Goal: Information Seeking & Learning: Learn about a topic

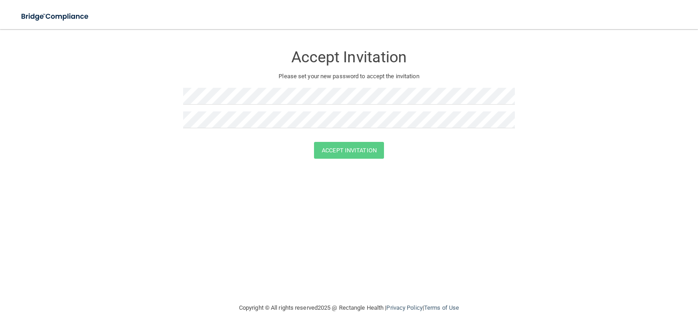
click at [492, 182] on div "Accept Invitation Please set your new password to accept the invitation Accept …" at bounding box center [348, 165] width 661 height 255
click at [71, 15] on img at bounding box center [56, 16] width 84 height 19
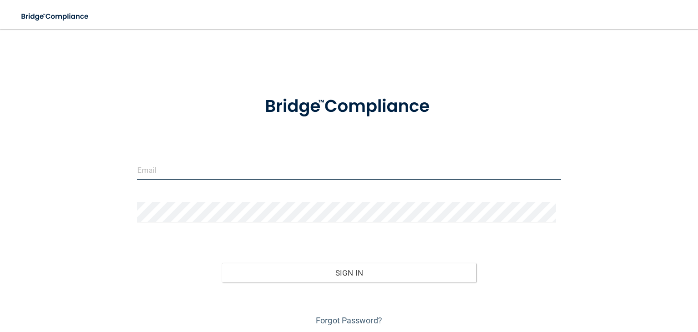
click at [162, 175] on input "email" at bounding box center [348, 169] width 423 height 20
type input "[EMAIL_ADDRESS][DOMAIN_NAME]"
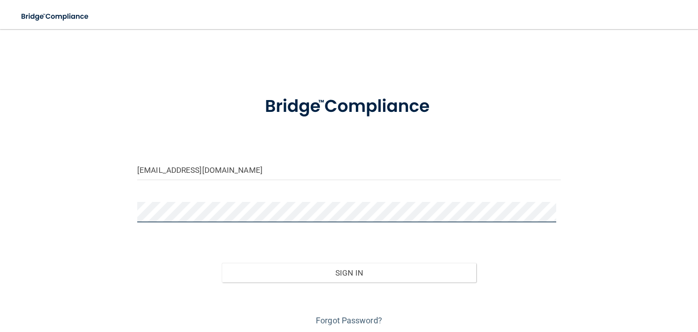
click at [222, 262] on button "Sign In" at bounding box center [349, 272] width 254 height 20
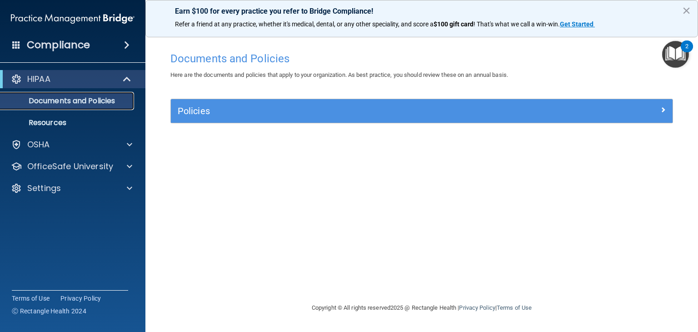
click at [65, 97] on p "Documents and Policies" at bounding box center [68, 100] width 124 height 9
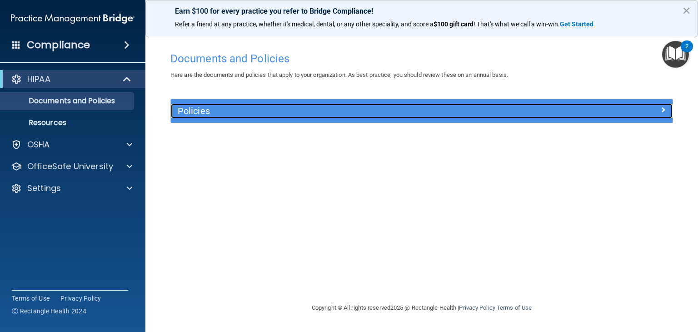
click at [193, 108] on h5 "Policies" at bounding box center [359, 111] width 362 height 10
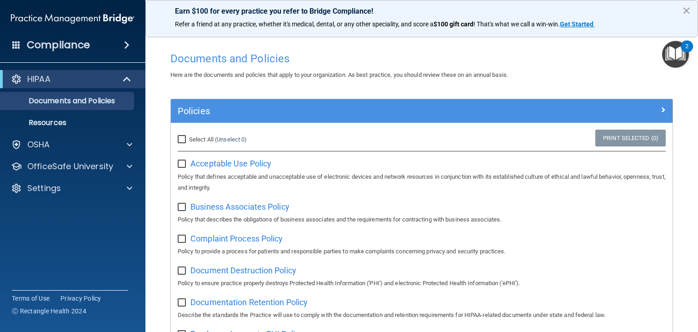
click at [182, 139] on input "Select All (Unselect 0) Unselect All" at bounding box center [183, 139] width 10 height 7
checkbox input "true"
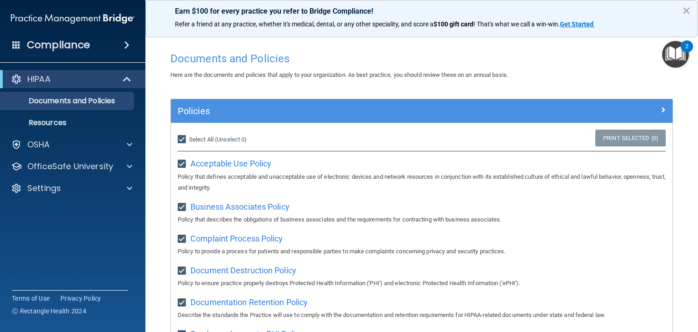
checkbox input "true"
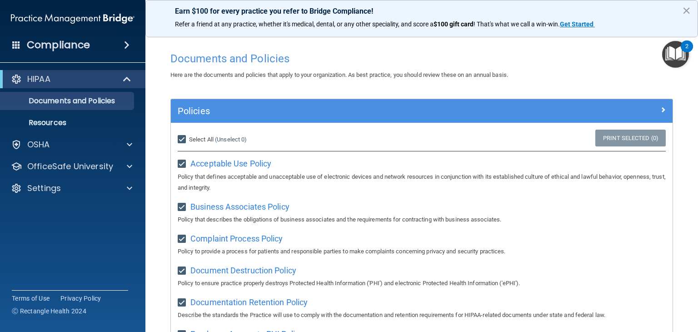
checkbox input "true"
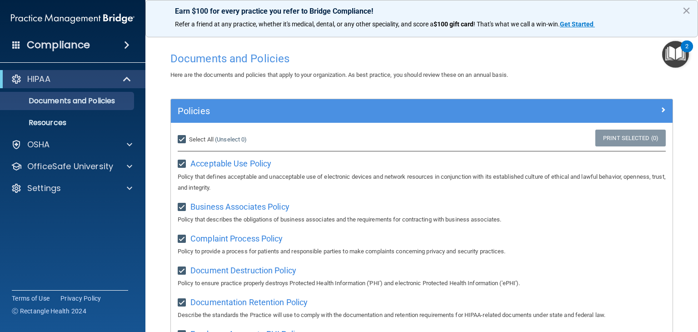
checkbox input "true"
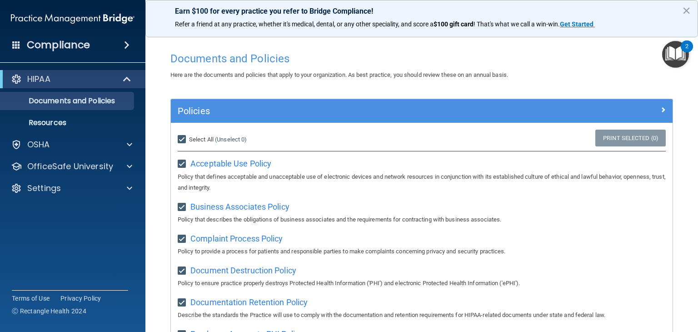
checkbox input "true"
click at [277, 139] on div "Select All (Unselect 21) Unselect All" at bounding box center [254, 139] width 153 height 11
click at [590, 182] on p "Policy that defines acceptable and unacceptable use of electronic devices and n…" at bounding box center [422, 182] width 488 height 22
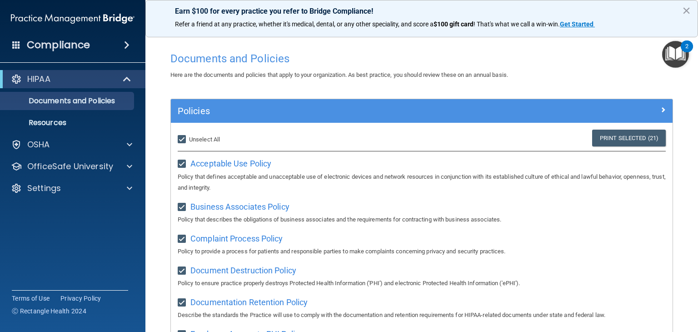
click at [181, 139] on input "Select All (Unselect 21) Unselect All" at bounding box center [183, 139] width 10 height 7
checkbox input "false"
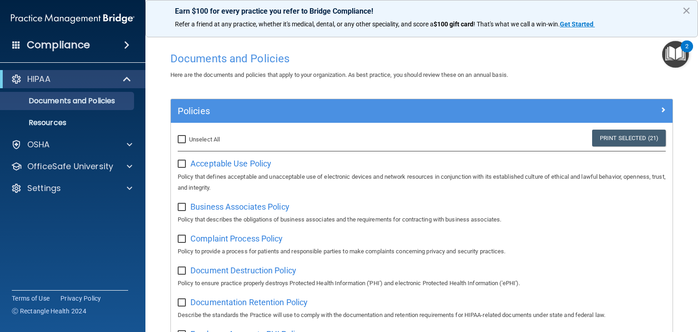
checkbox input "false"
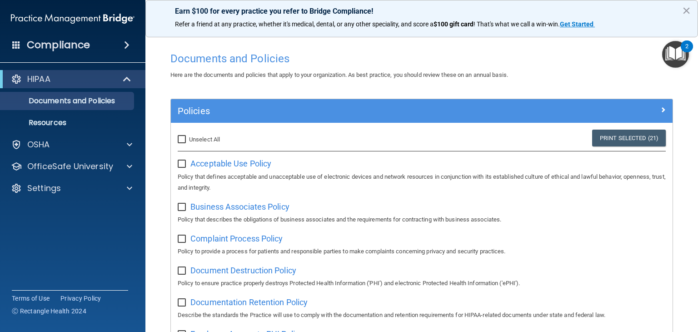
checkbox input "false"
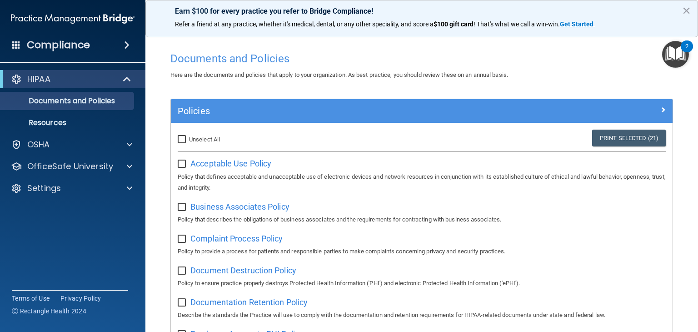
checkbox input "false"
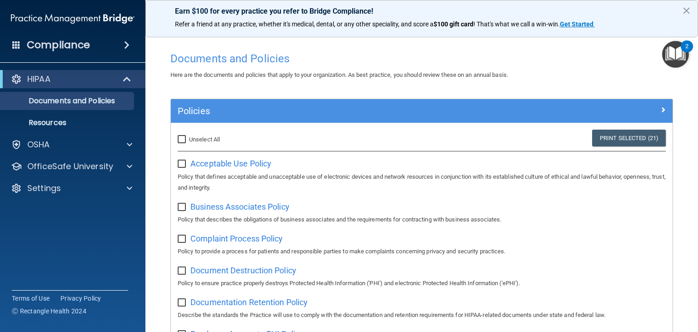
checkbox input "false"
click at [211, 167] on span "Acceptable Use Policy" at bounding box center [230, 163] width 81 height 10
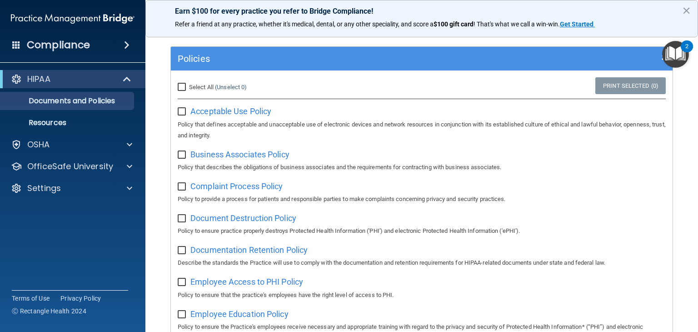
scroll to position [34, 0]
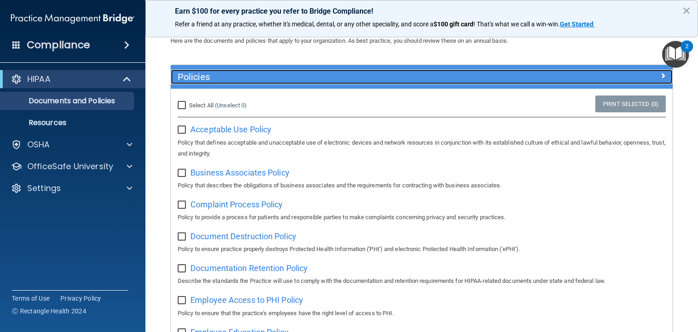
click at [660, 74] on span at bounding box center [662, 75] width 5 height 11
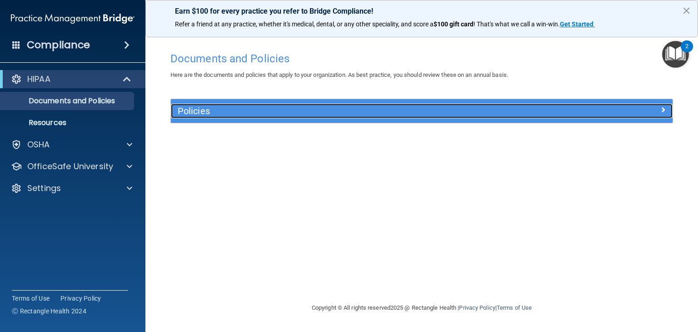
scroll to position [0, 0]
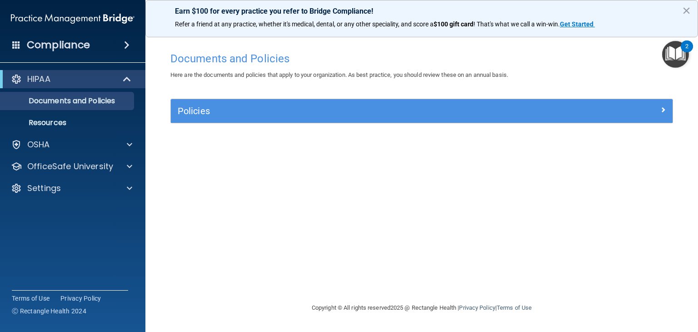
click at [657, 74] on div "Here are the documents and policies that apply to your organization. As best pr…" at bounding box center [421, 74] width 516 height 11
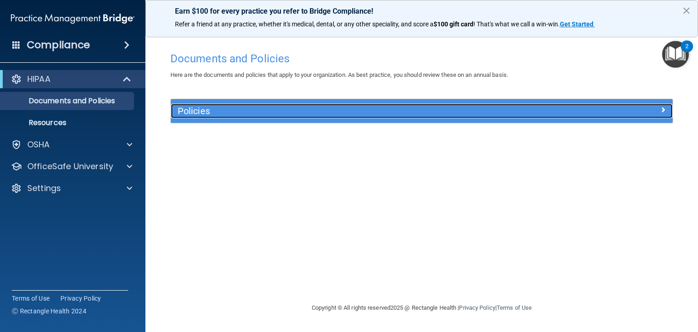
click at [658, 109] on div at bounding box center [609, 109] width 125 height 11
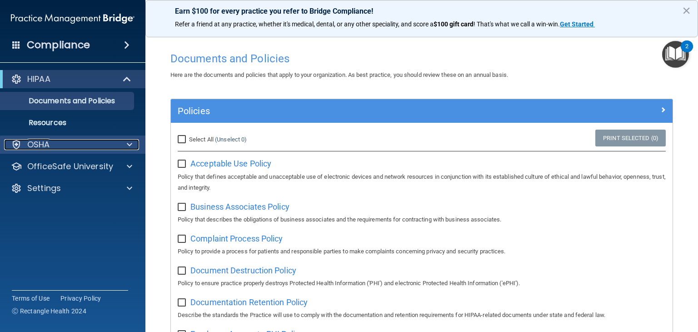
click at [129, 147] on span at bounding box center [129, 144] width 5 height 11
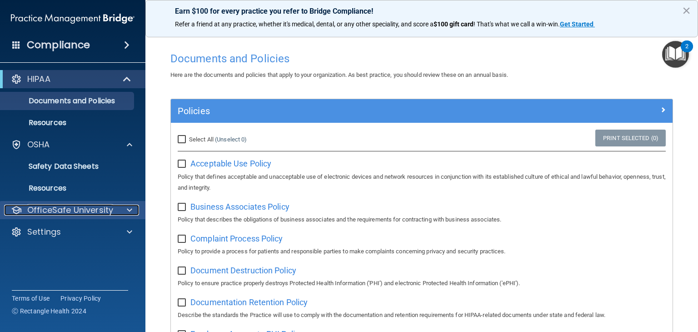
click at [128, 209] on span at bounding box center [129, 209] width 5 height 11
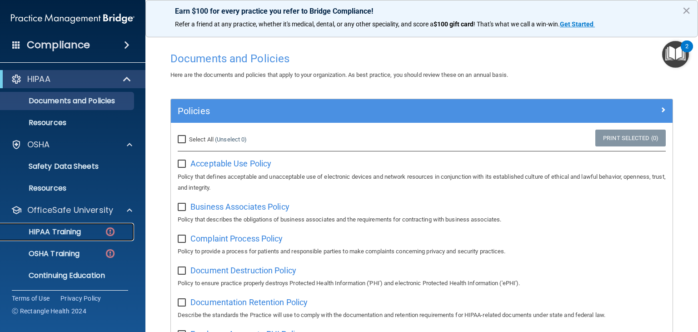
click at [79, 229] on p "HIPAA Training" at bounding box center [43, 231] width 75 height 9
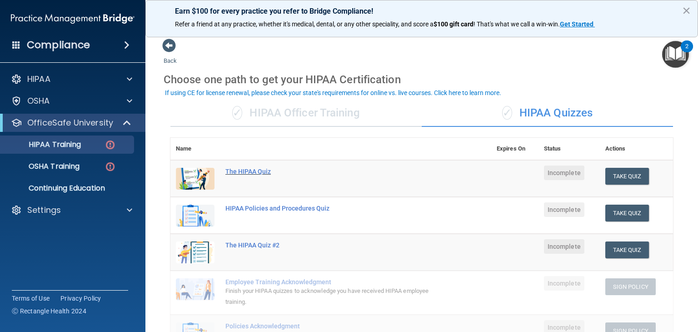
click at [257, 172] on div "The HIPAA Quiz" at bounding box center [335, 171] width 220 height 7
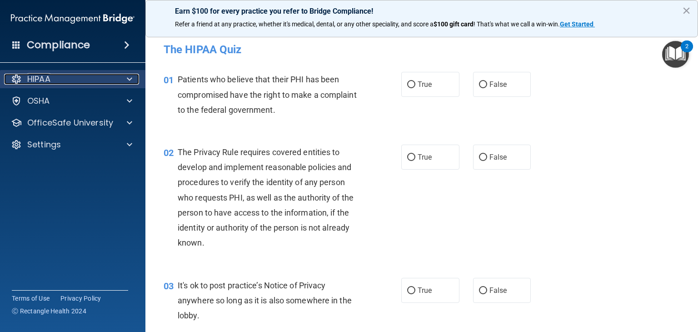
click at [105, 81] on div "HIPAA" at bounding box center [60, 79] width 113 height 11
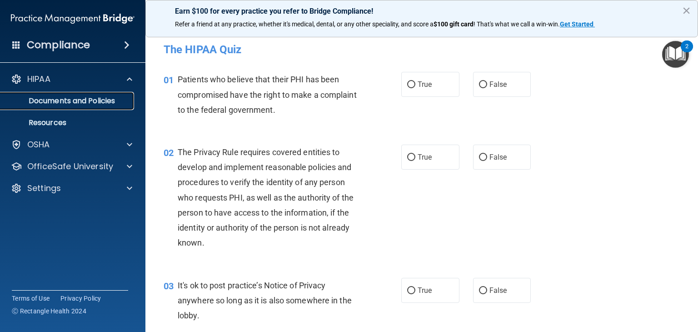
click at [100, 96] on p "Documents and Policies" at bounding box center [68, 100] width 124 height 9
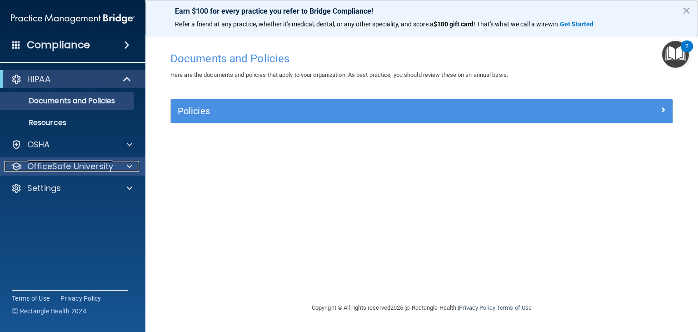
click at [74, 164] on p "OfficeSafe University" at bounding box center [70, 166] width 86 height 11
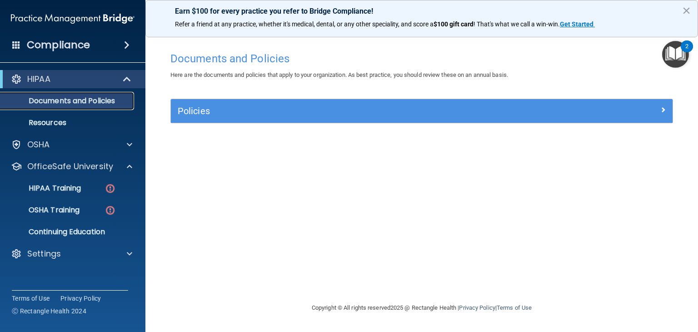
click at [73, 103] on p "Documents and Policies" at bounding box center [68, 100] width 124 height 9
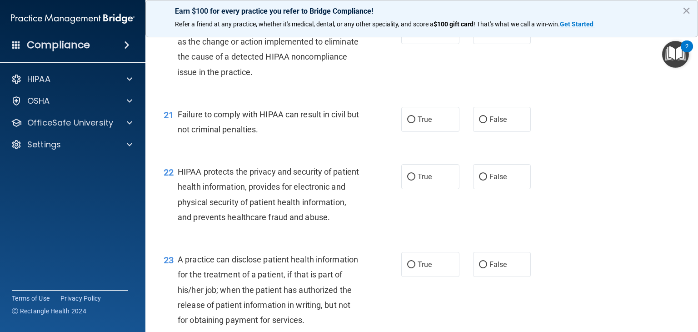
scroll to position [1509, 0]
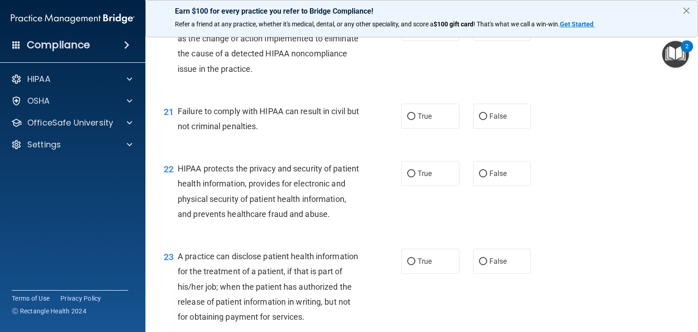
click at [687, 10] on button "×" at bounding box center [686, 10] width 9 height 15
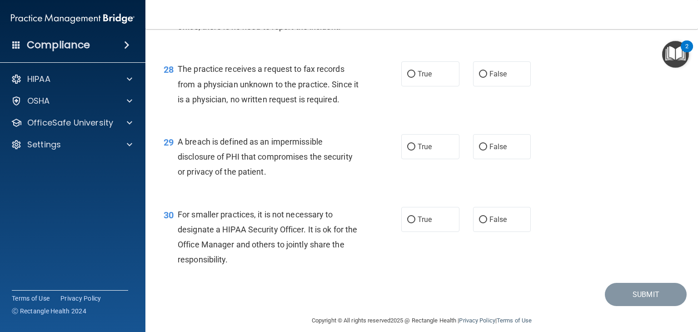
scroll to position [2175, 0]
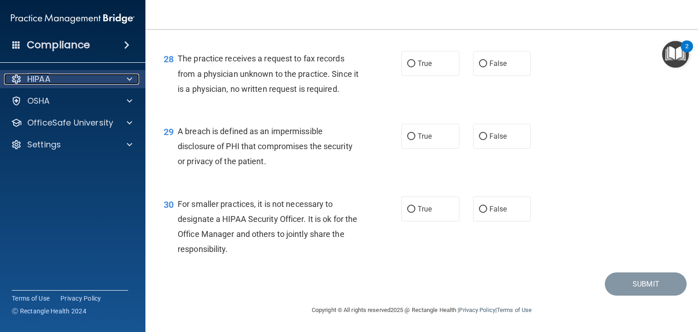
click at [122, 79] on div at bounding box center [128, 79] width 23 height 11
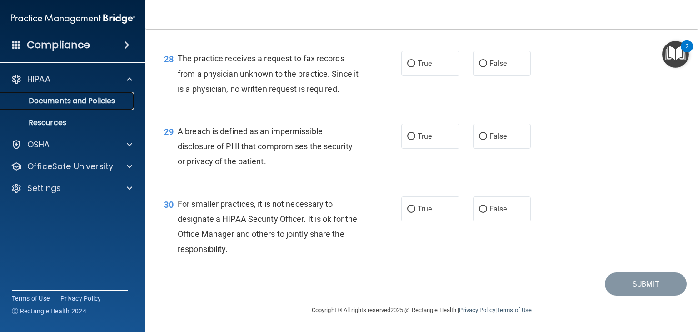
click at [110, 98] on p "Documents and Policies" at bounding box center [68, 100] width 124 height 9
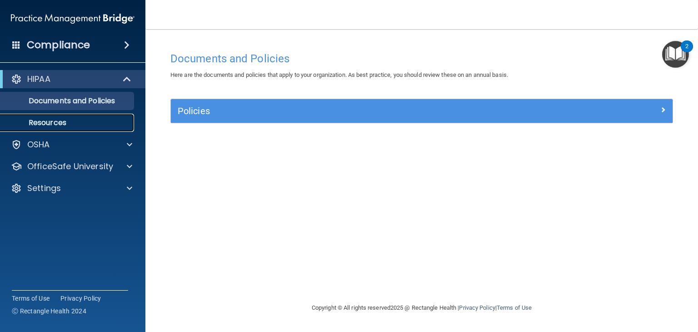
click at [64, 122] on p "Resources" at bounding box center [68, 122] width 124 height 9
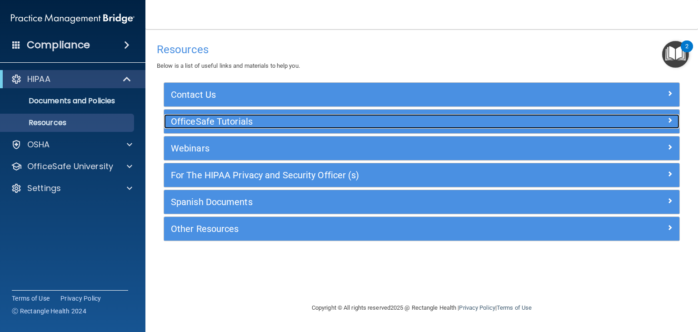
click at [199, 120] on h5 "OfficeSafe Tutorials" at bounding box center [357, 121] width 373 height 10
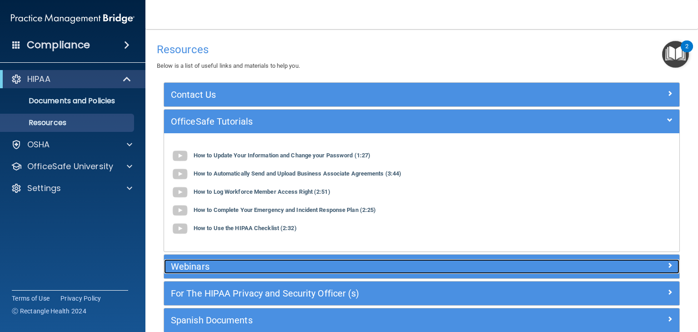
click at [263, 265] on h5 "Webinars" at bounding box center [357, 266] width 373 height 10
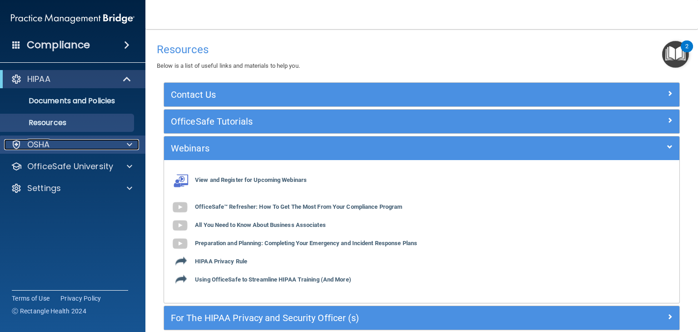
click at [132, 142] on span at bounding box center [129, 144] width 5 height 11
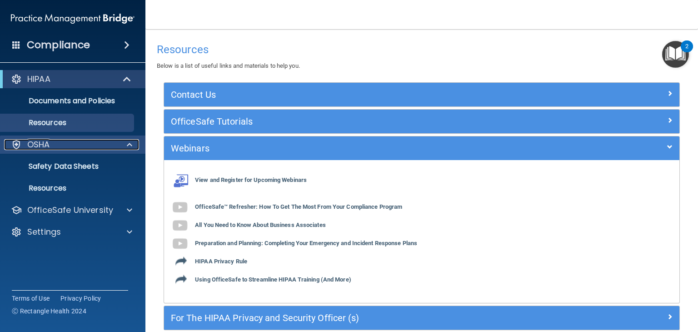
click at [132, 142] on span at bounding box center [129, 144] width 5 height 11
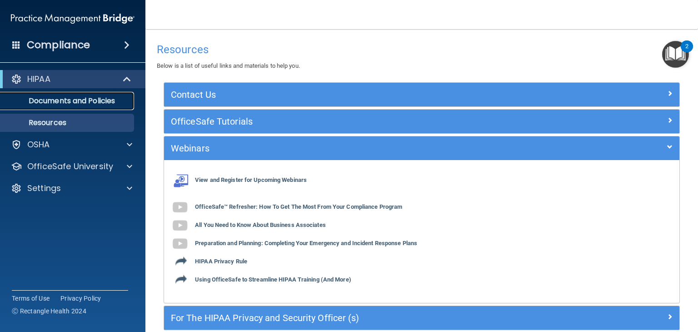
click at [111, 99] on p "Documents and Policies" at bounding box center [68, 100] width 124 height 9
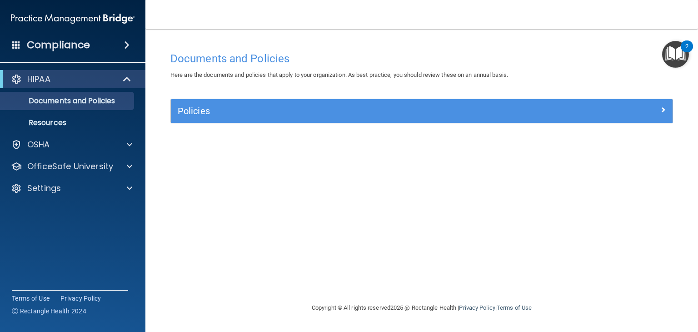
click at [336, 168] on div "Documents and Policies Here are the documents and policies that apply to your o…" at bounding box center [421, 174] width 516 height 255
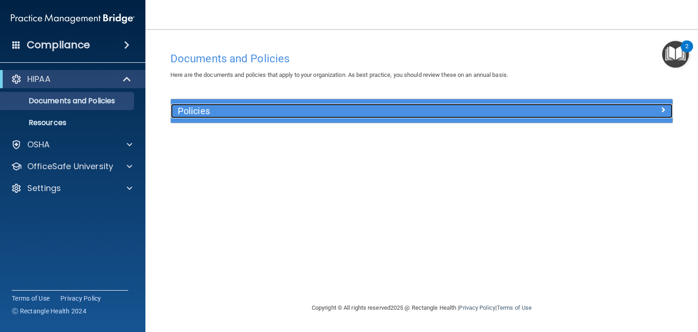
click at [663, 109] on span at bounding box center [662, 109] width 5 height 11
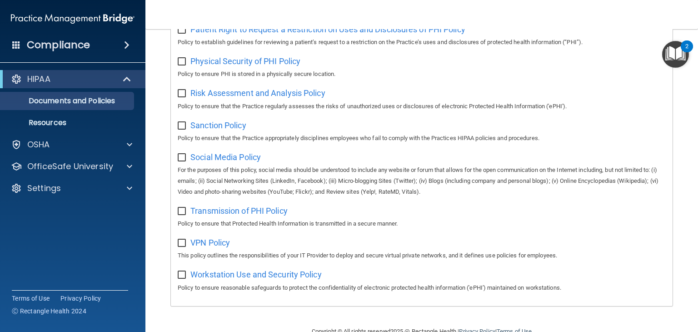
scroll to position [597, 0]
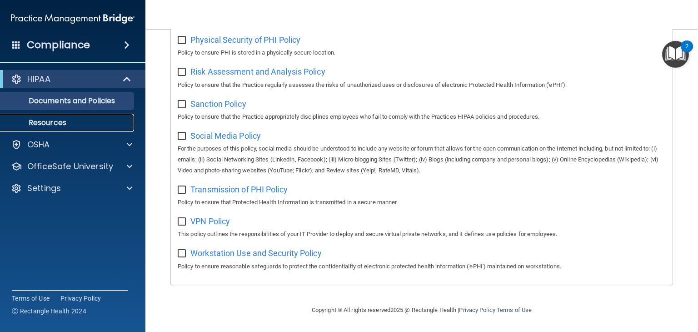
click at [71, 122] on p "Resources" at bounding box center [68, 122] width 124 height 9
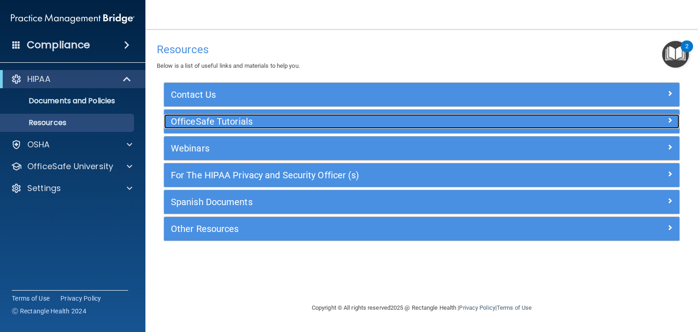
click at [246, 122] on h5 "OfficeSafe Tutorials" at bounding box center [357, 121] width 373 height 10
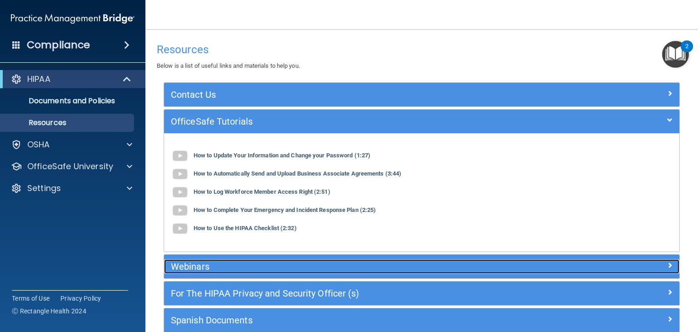
click at [227, 261] on h5 "Webinars" at bounding box center [357, 266] width 373 height 10
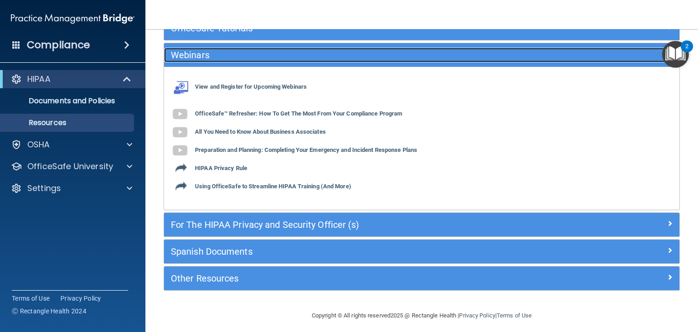
scroll to position [94, 0]
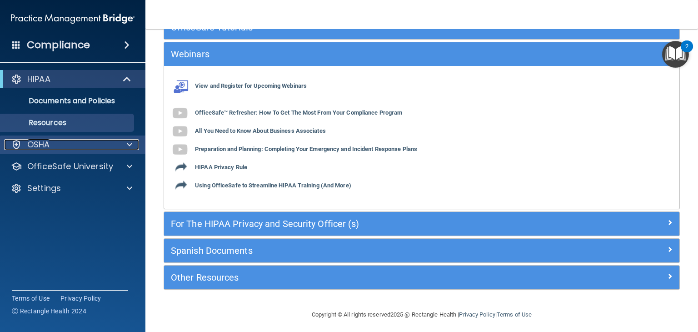
click at [119, 142] on div at bounding box center [128, 144] width 23 height 11
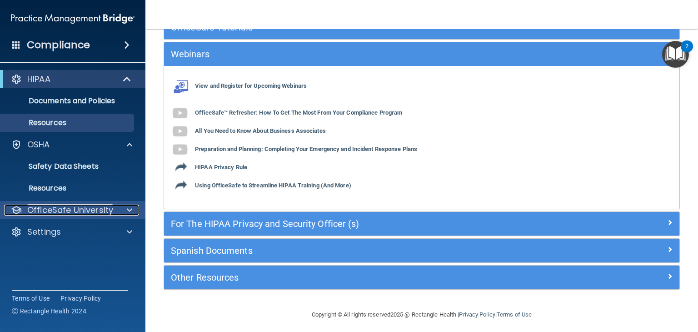
click at [124, 204] on div at bounding box center [128, 209] width 23 height 11
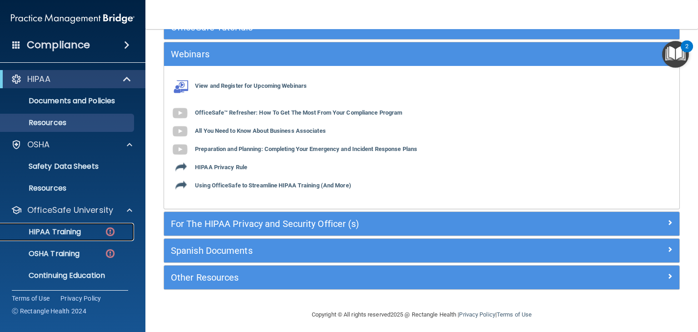
click at [76, 231] on p "HIPAA Training" at bounding box center [43, 231] width 75 height 9
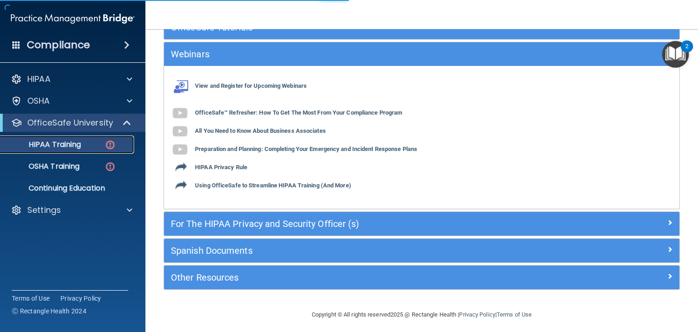
scroll to position [315, 0]
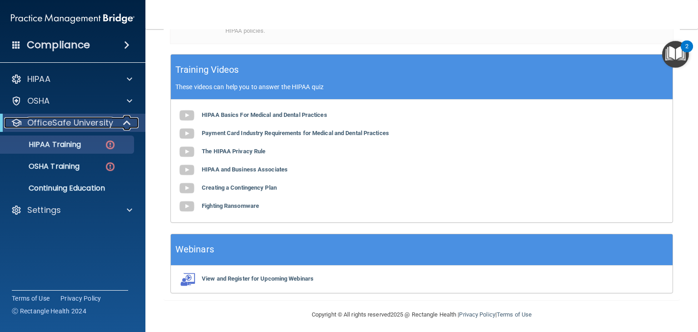
click at [78, 120] on p "OfficeSafe University" at bounding box center [70, 122] width 86 height 11
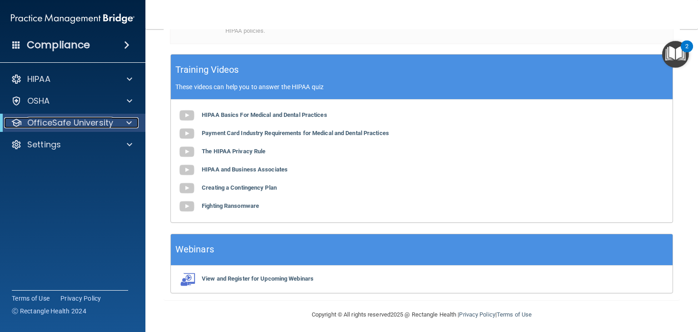
click at [78, 120] on p "OfficeSafe University" at bounding box center [70, 122] width 86 height 11
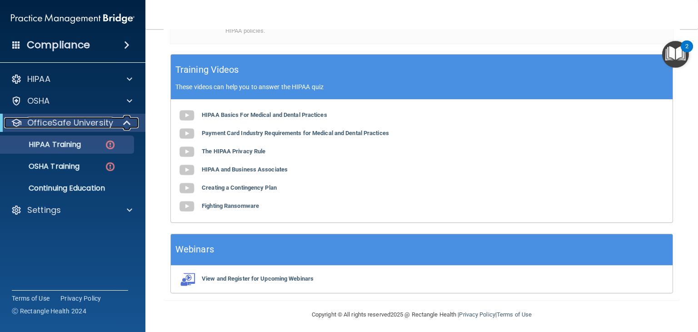
scroll to position [318, 0]
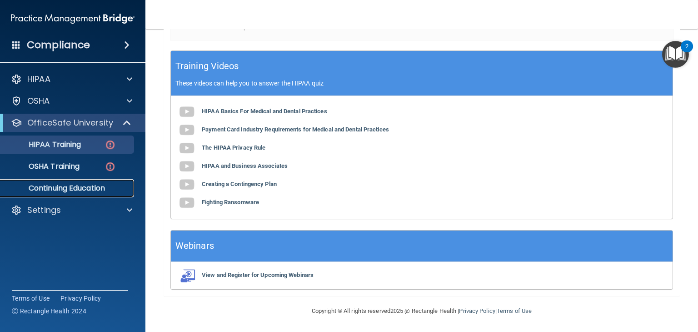
click at [93, 189] on p "Continuing Education" at bounding box center [68, 187] width 124 height 9
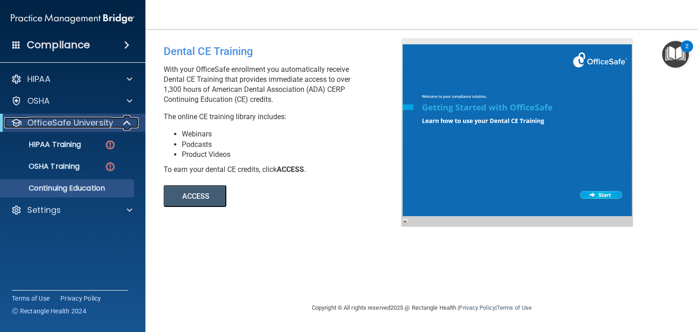
click at [74, 121] on p "OfficeSafe University" at bounding box center [70, 122] width 86 height 11
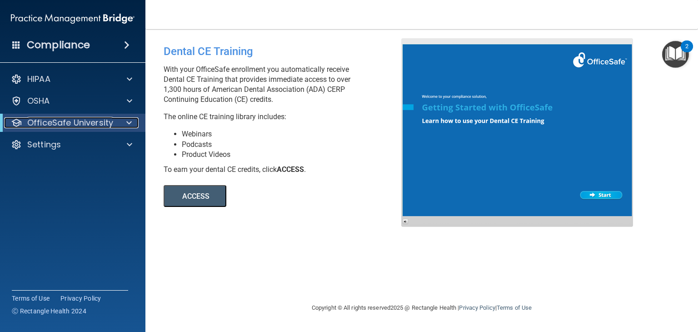
click at [74, 121] on p "OfficeSafe University" at bounding box center [70, 122] width 86 height 11
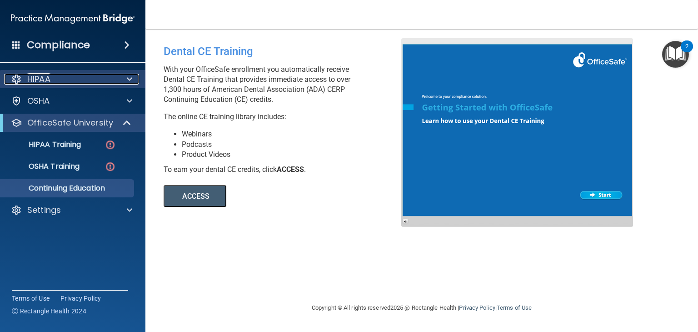
click at [76, 78] on div "HIPAA" at bounding box center [60, 79] width 113 height 11
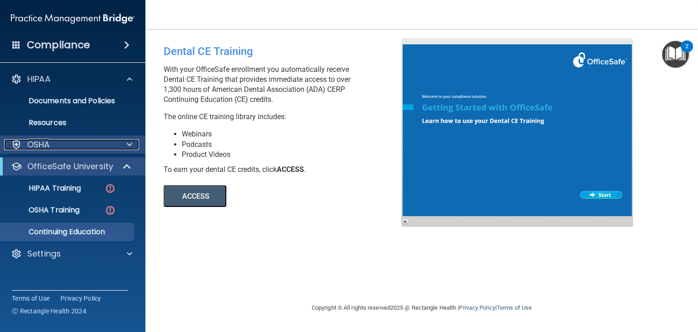
click at [55, 143] on div "OSHA" at bounding box center [60, 144] width 113 height 11
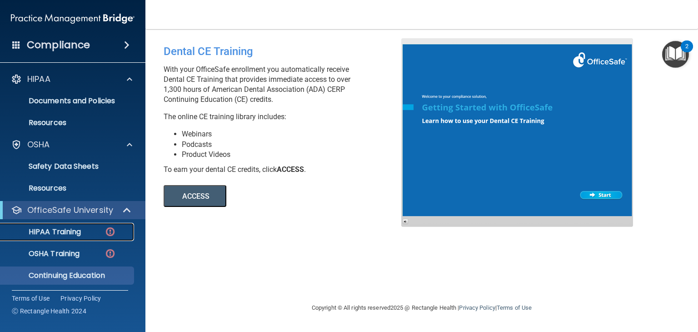
click at [114, 230] on img at bounding box center [109, 231] width 11 height 11
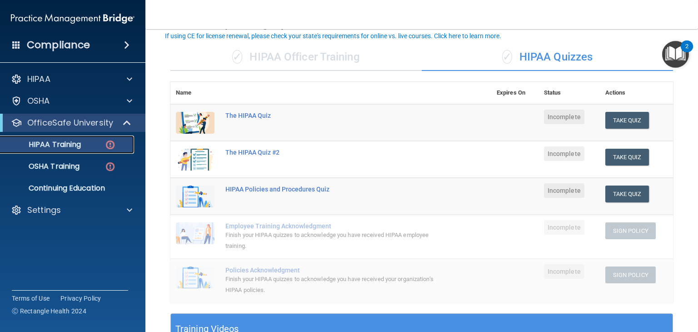
scroll to position [61, 0]
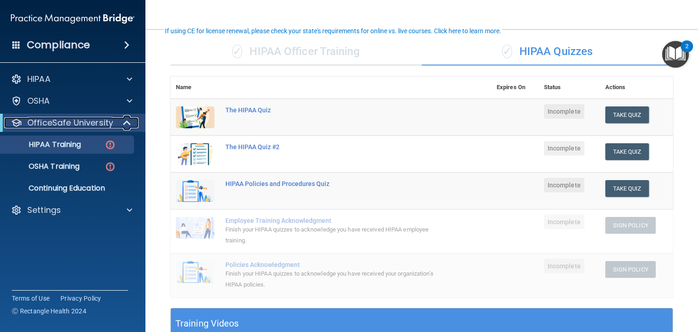
click at [68, 122] on p "OfficeSafe University" at bounding box center [70, 122] width 86 height 11
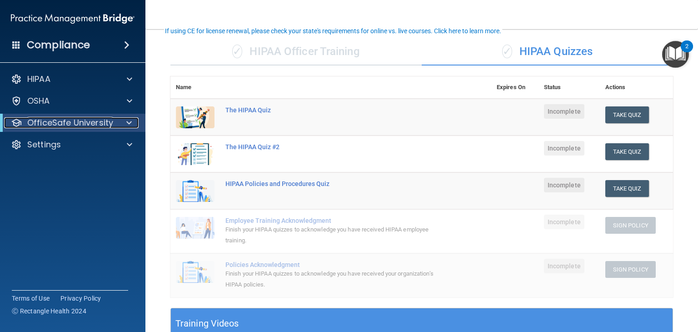
click at [68, 122] on p "OfficeSafe University" at bounding box center [70, 122] width 86 height 11
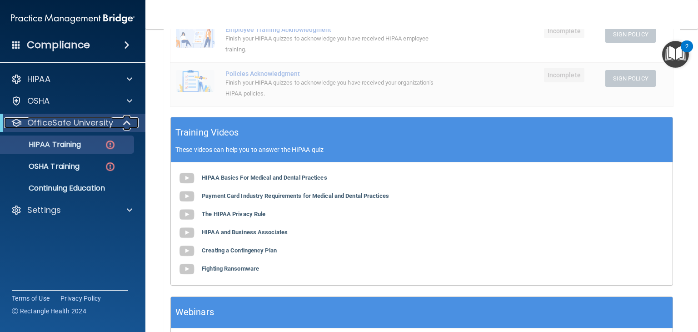
scroll to position [257, 0]
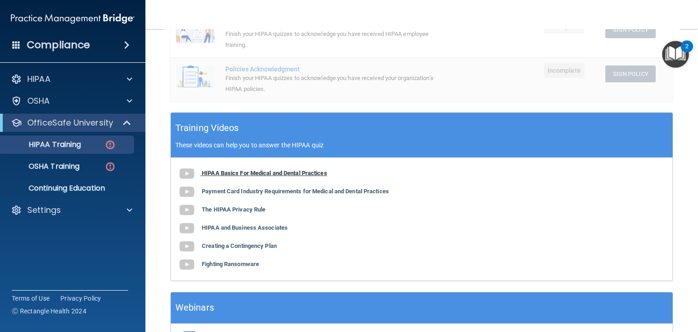
click at [292, 172] on b "HIPAA Basics For Medical and Dental Practices" at bounding box center [264, 172] width 125 height 7
click at [288, 190] on b "Payment Card Industry Requirements for Medical and Dental Practices" at bounding box center [295, 191] width 187 height 7
click at [244, 204] on div "HIPAA Basics For Medical and Dental Practices Payment Card Industry Requirement…" at bounding box center [421, 219] width 501 height 123
click at [244, 208] on b "The HIPAA Privacy Rule" at bounding box center [234, 209] width 64 height 7
click at [258, 227] on b "HIPAA and Business Associates" at bounding box center [245, 227] width 86 height 7
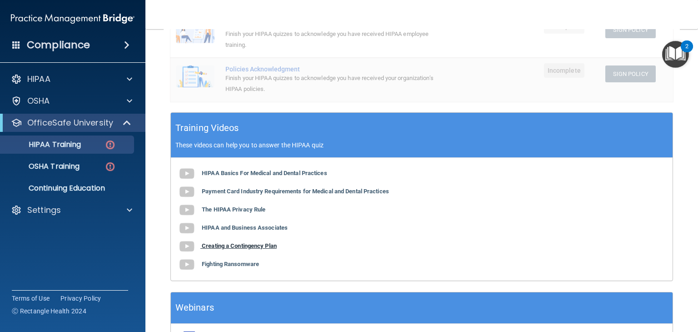
click at [245, 247] on b "Creating a Contingency Plan" at bounding box center [239, 245] width 75 height 7
click at [242, 264] on b "Fighting Ransomware" at bounding box center [230, 263] width 57 height 7
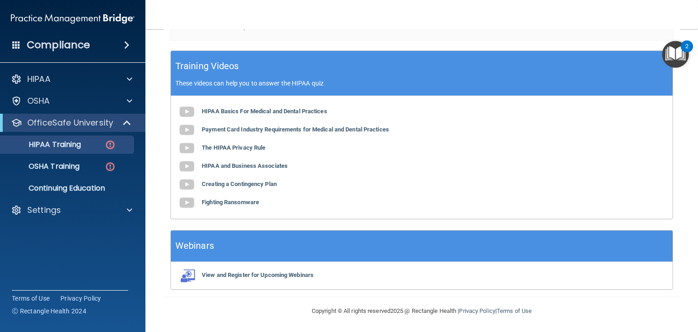
scroll to position [54, 0]
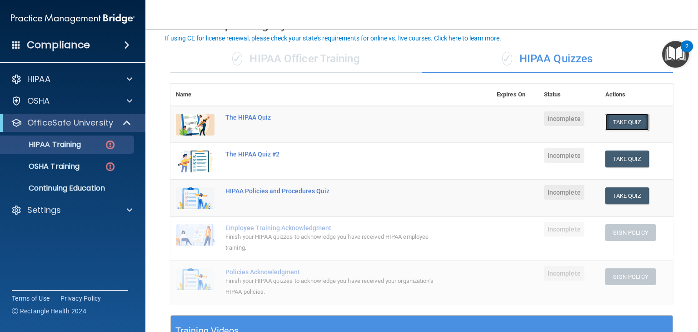
click at [619, 118] on button "Take Quiz" at bounding box center [627, 122] width 44 height 17
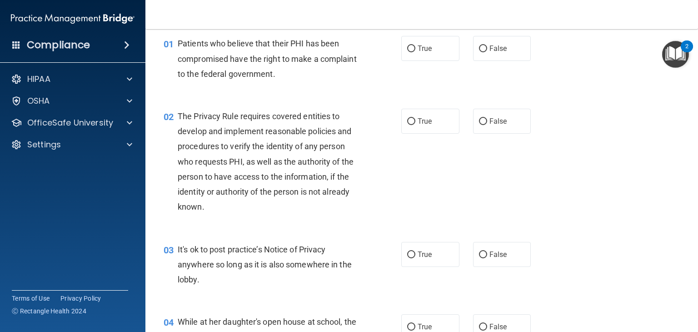
scroll to position [18, 0]
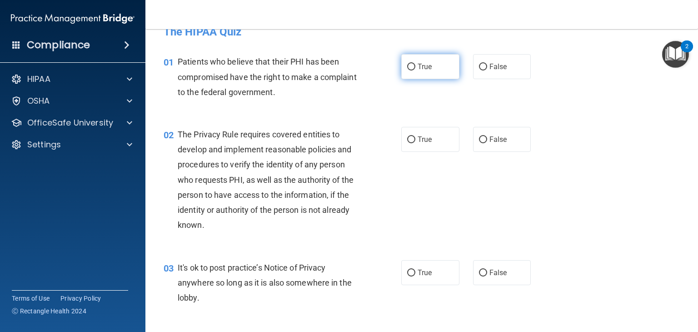
click at [409, 66] on input "True" at bounding box center [411, 67] width 8 height 7
radio input "true"
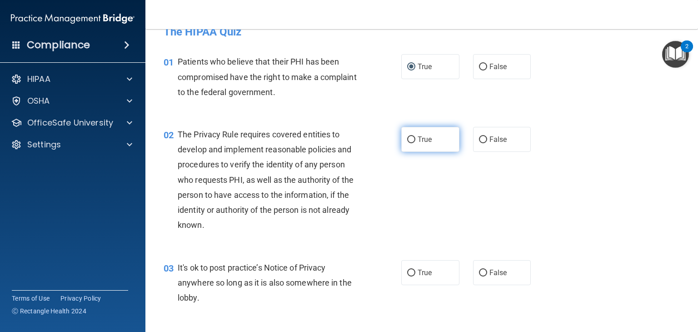
click at [411, 138] on input "True" at bounding box center [411, 139] width 8 height 7
radio input "true"
click at [372, 213] on div "02 The Privacy Rule requires covered entities to develop and implement reasonab…" at bounding box center [282, 182] width 265 height 110
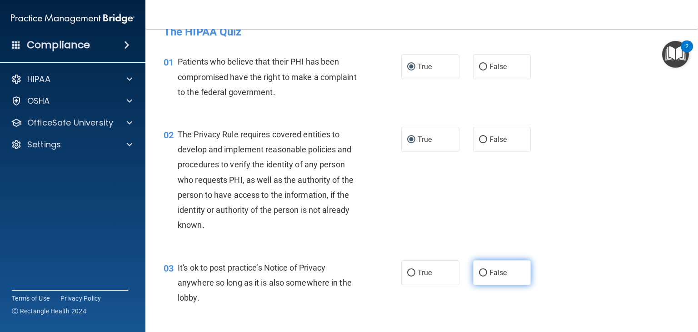
click at [480, 273] on input "False" at bounding box center [483, 272] width 8 height 7
radio input "true"
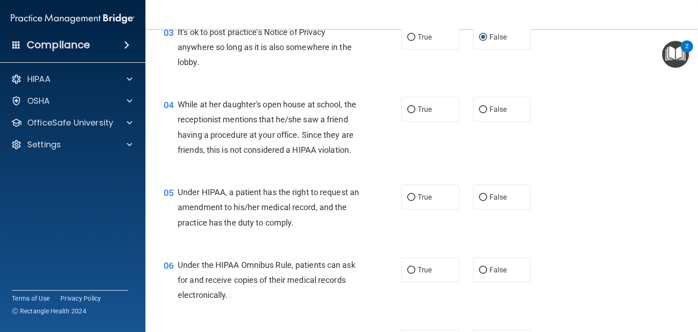
scroll to position [271, 0]
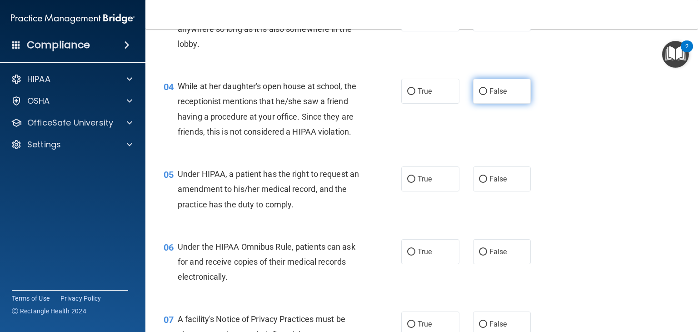
click at [480, 91] on input "False" at bounding box center [483, 91] width 8 height 7
radio input "true"
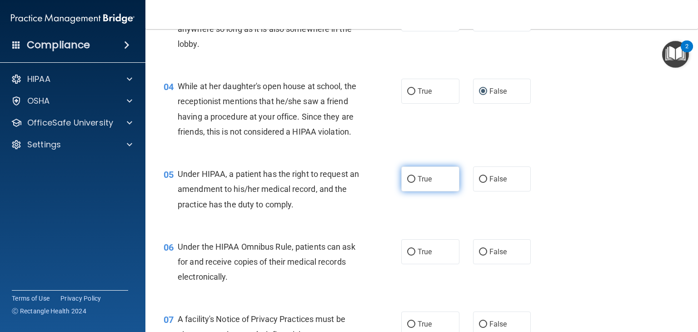
click at [409, 183] on input "True" at bounding box center [411, 179] width 8 height 7
radio input "true"
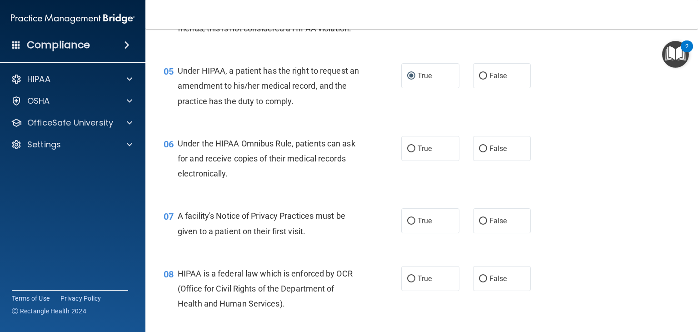
scroll to position [380, 0]
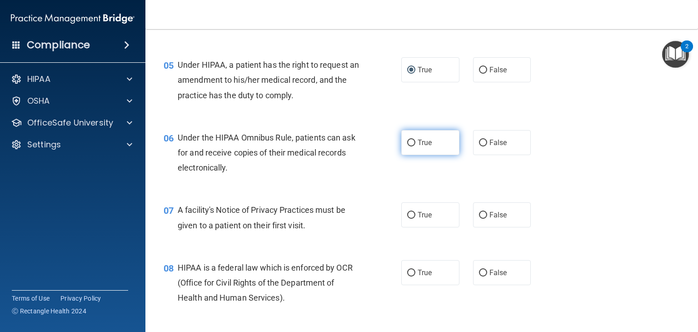
click at [407, 146] on input "True" at bounding box center [411, 142] width 8 height 7
radio input "true"
click at [331, 210] on div "07 A facility's Notice of Privacy Practices must be given to a patient on their…" at bounding box center [421, 219] width 529 height 57
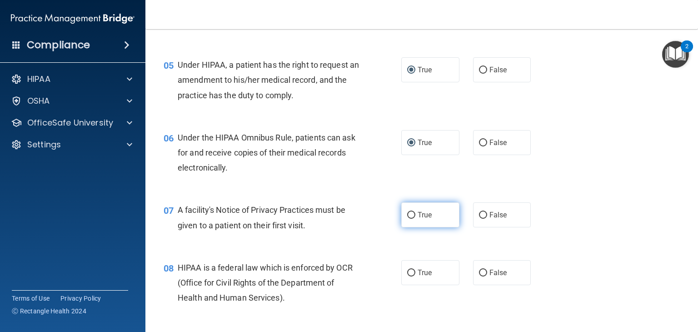
click at [411, 218] on input "True" at bounding box center [411, 215] width 8 height 7
radio input "true"
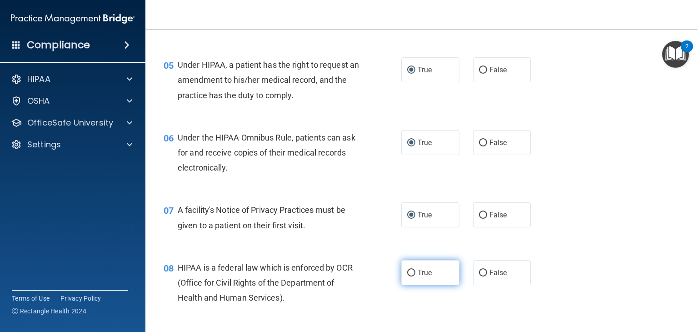
click at [410, 276] on input "True" at bounding box center [411, 272] width 8 height 7
radio input "true"
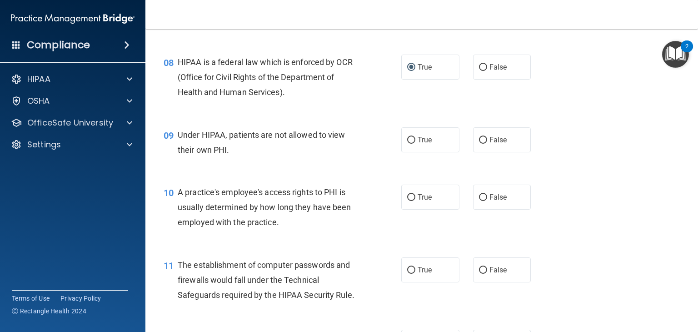
scroll to position [598, 0]
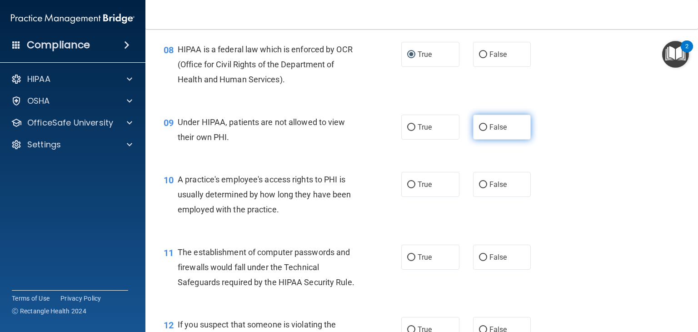
click at [479, 131] on input "False" at bounding box center [483, 127] width 8 height 7
radio input "true"
click at [480, 188] on input "False" at bounding box center [483, 184] width 8 height 7
radio input "true"
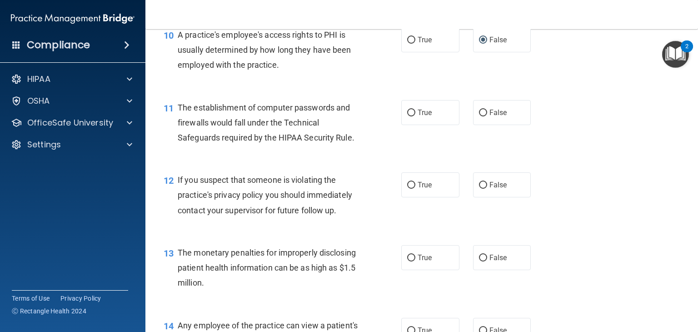
scroll to position [743, 0]
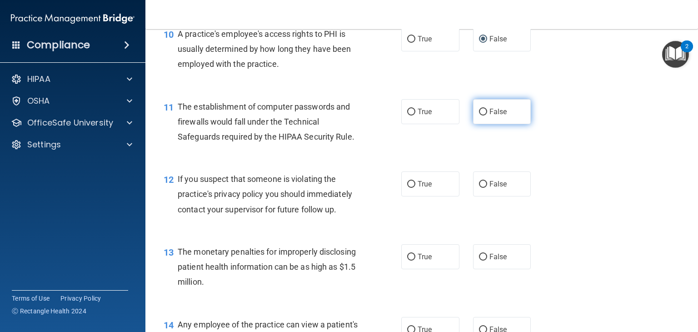
click at [475, 124] on label "False" at bounding box center [502, 111] width 58 height 25
click at [479, 115] on input "False" at bounding box center [483, 112] width 8 height 7
radio input "true"
click at [407, 188] on input "True" at bounding box center [411, 184] width 8 height 7
radio input "true"
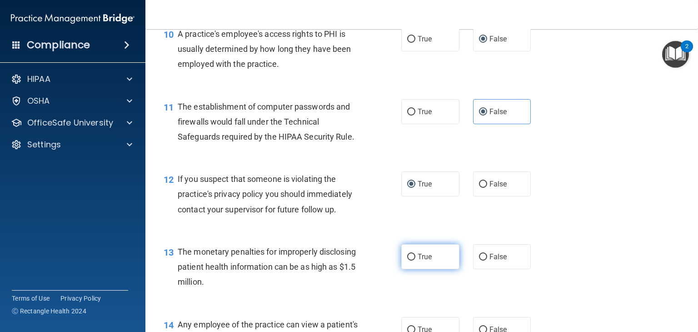
click at [407, 260] on input "True" at bounding box center [411, 256] width 8 height 7
radio input "true"
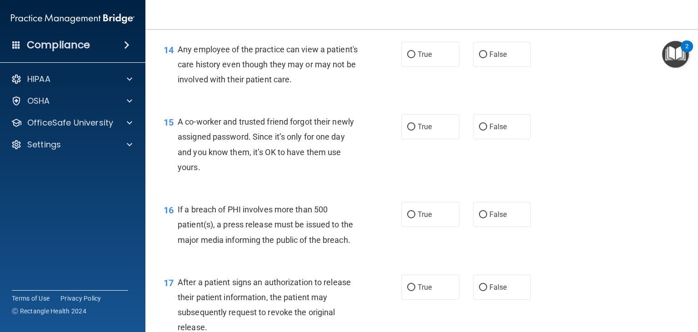
scroll to position [1034, 0]
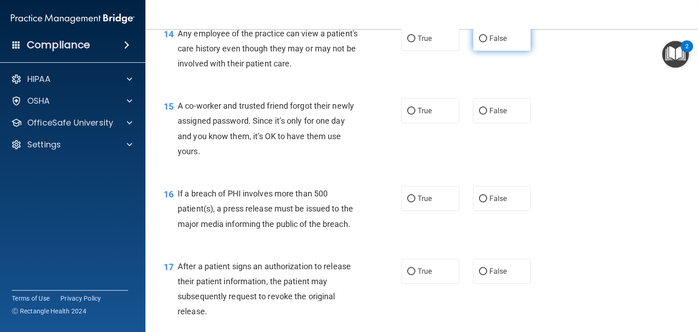
click at [481, 42] on input "False" at bounding box center [483, 38] width 8 height 7
radio input "true"
click at [481, 114] on input "False" at bounding box center [483, 111] width 8 height 7
radio input "true"
click at [585, 174] on div "15 A co-worker and trusted friend forgot their newly assigned password. Since i…" at bounding box center [421, 131] width 529 height 88
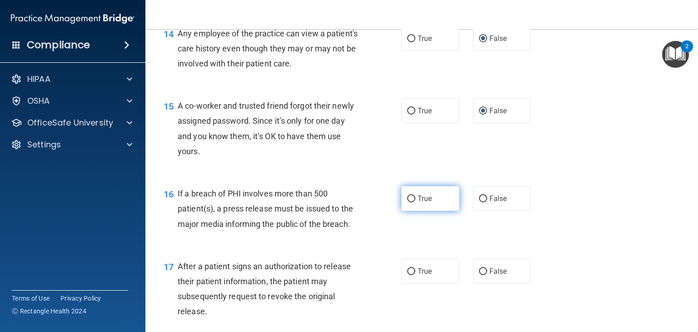
click at [408, 202] on input "True" at bounding box center [411, 198] width 8 height 7
radio input "true"
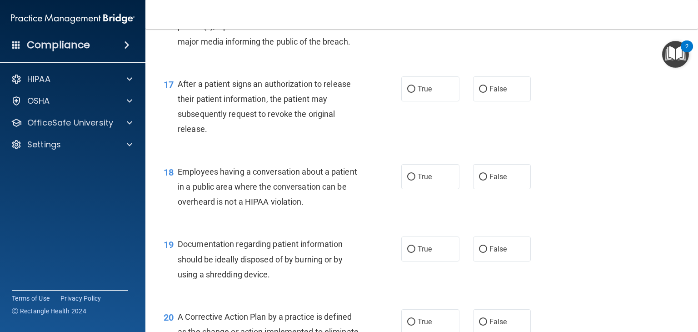
scroll to position [1222, 0]
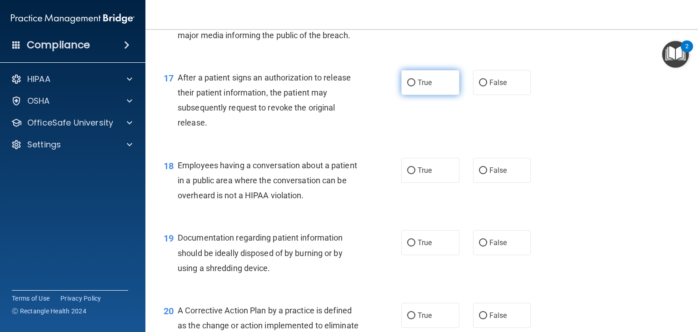
click at [409, 86] on input "True" at bounding box center [411, 82] width 8 height 7
radio input "true"
click at [531, 95] on div "True False" at bounding box center [470, 82] width 139 height 25
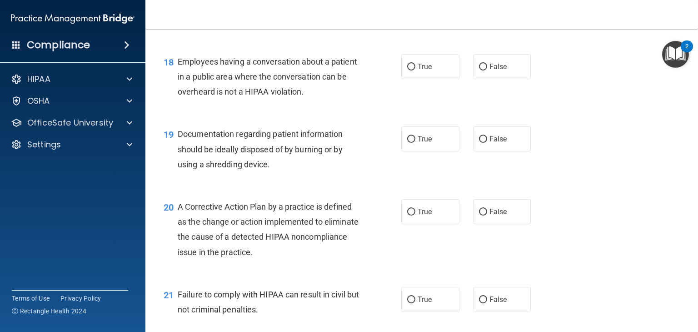
scroll to position [1329, 0]
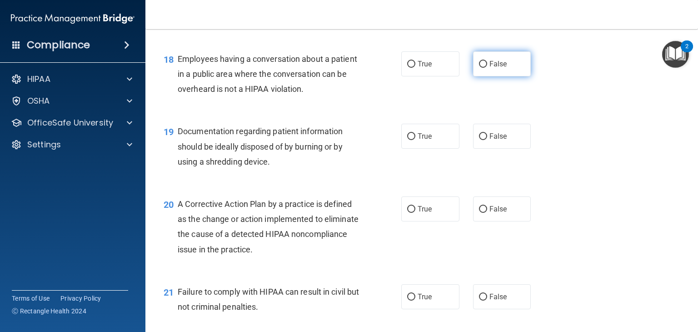
click at [479, 68] on input "False" at bounding box center [483, 64] width 8 height 7
radio input "true"
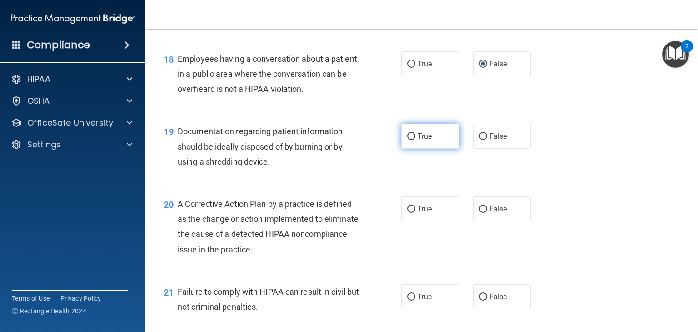
click at [407, 140] on input "True" at bounding box center [411, 136] width 8 height 7
radio input "true"
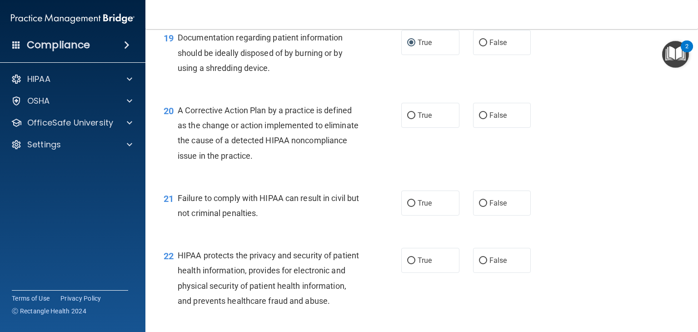
scroll to position [1416, 0]
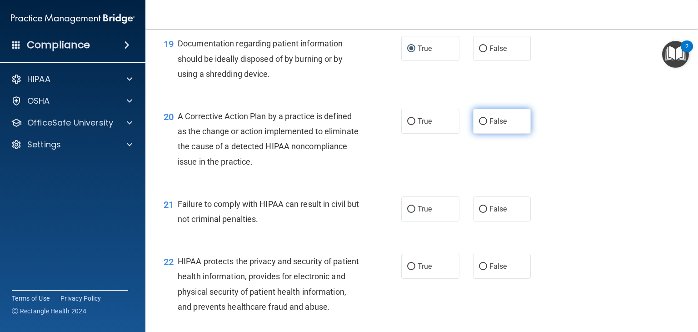
click at [479, 125] on input "False" at bounding box center [483, 121] width 8 height 7
radio input "true"
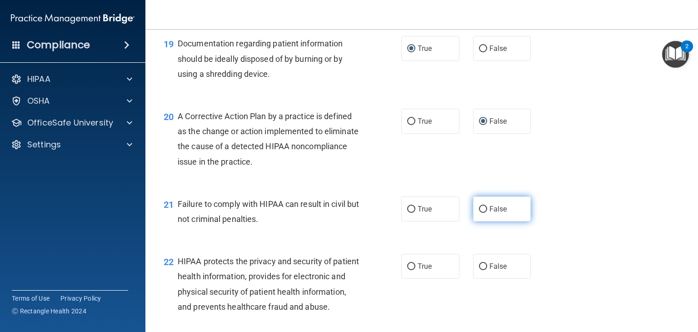
click at [479, 213] on input "False" at bounding box center [483, 209] width 8 height 7
radio input "true"
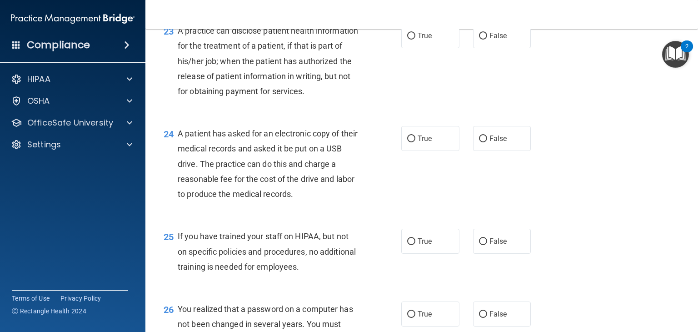
scroll to position [1737, 0]
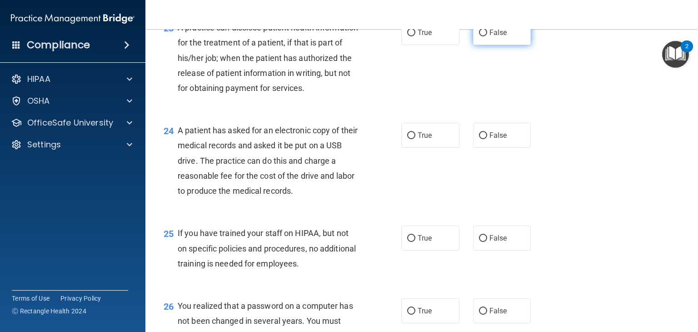
click at [481, 36] on input "False" at bounding box center [483, 33] width 8 height 7
radio input "true"
click at [407, 139] on input "True" at bounding box center [411, 135] width 8 height 7
radio input "true"
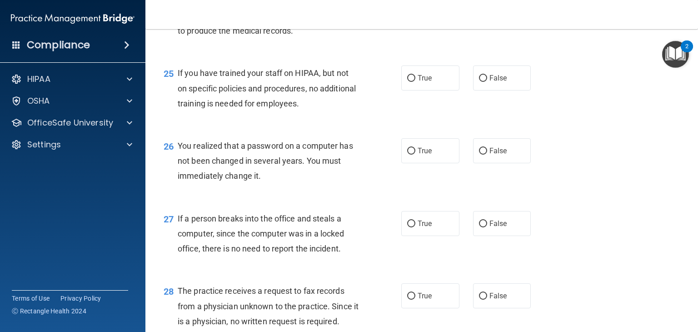
scroll to position [1907, 0]
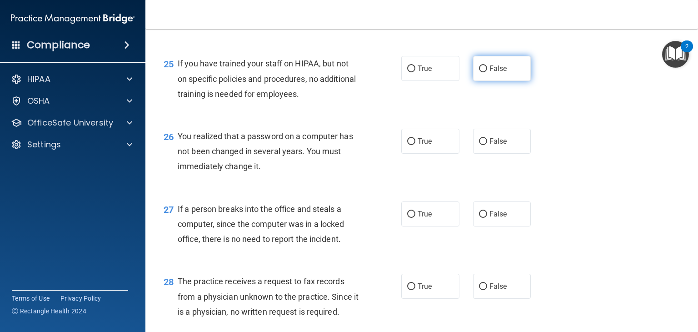
click at [480, 81] on label "False" at bounding box center [502, 68] width 58 height 25
click at [480, 72] on input "False" at bounding box center [483, 68] width 8 height 7
radio input "true"
click at [482, 145] on input "False" at bounding box center [483, 141] width 8 height 7
radio input "true"
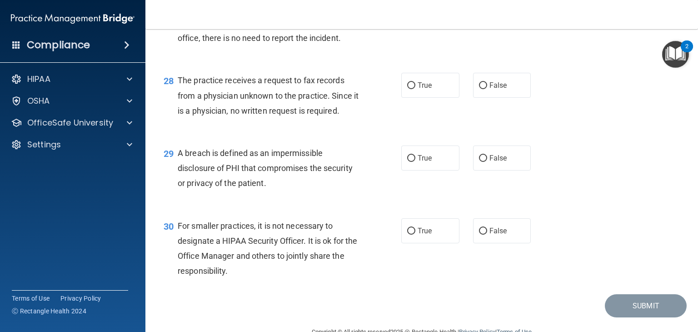
scroll to position [2114, 0]
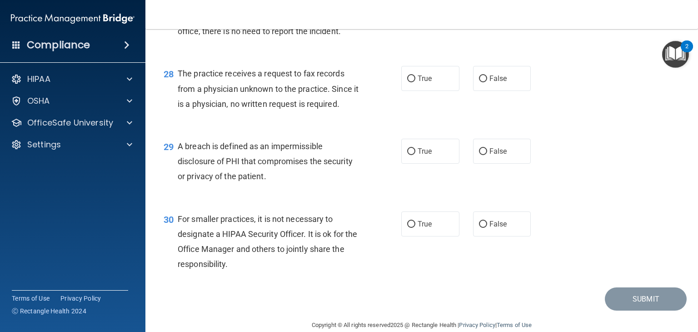
click at [479, 10] on input "False" at bounding box center [483, 6] width 8 height 7
radio input "true"
click at [481, 82] on input "False" at bounding box center [483, 78] width 8 height 7
radio input "true"
click at [411, 155] on input "True" at bounding box center [411, 151] width 8 height 7
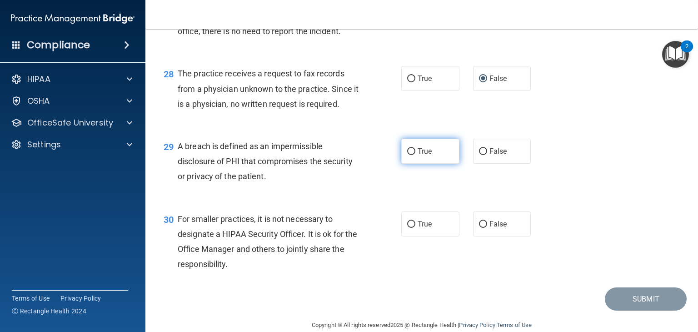
radio input "true"
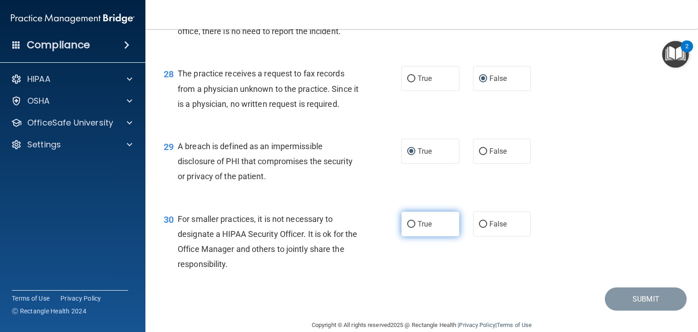
click at [408, 228] on input "True" at bounding box center [411, 224] width 8 height 7
radio input "true"
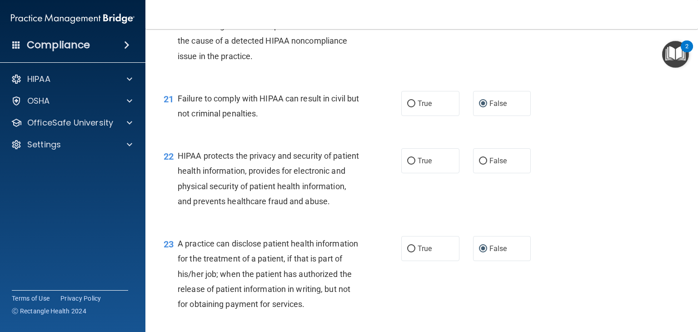
scroll to position [1524, 0]
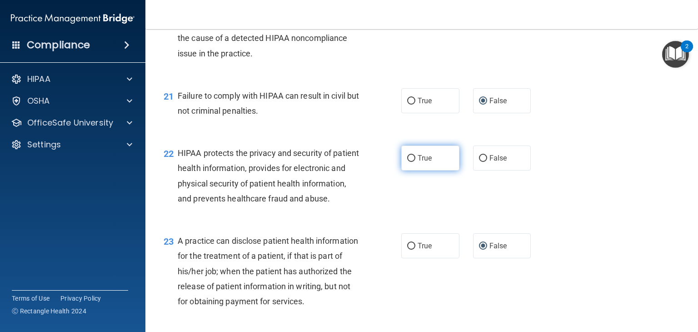
click at [409, 162] on input "True" at bounding box center [411, 158] width 8 height 7
radio input "true"
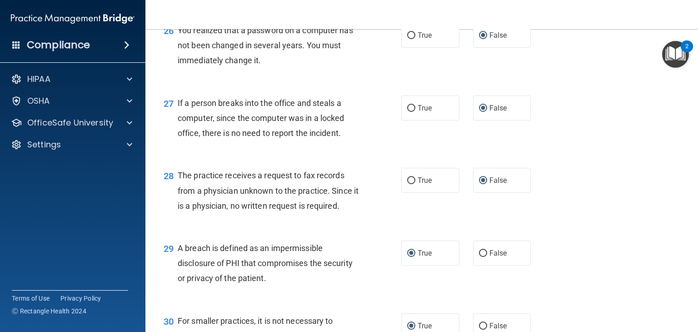
scroll to position [2175, 0]
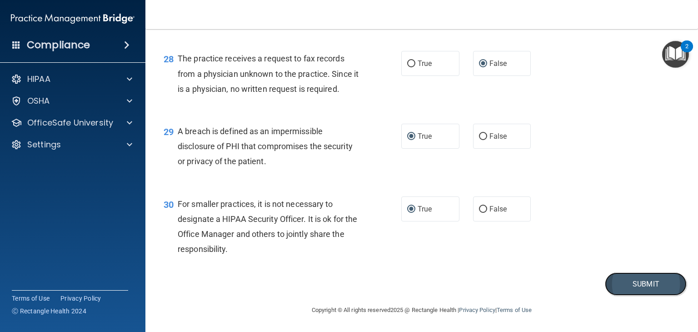
click at [627, 288] on button "Submit" at bounding box center [645, 283] width 82 height 23
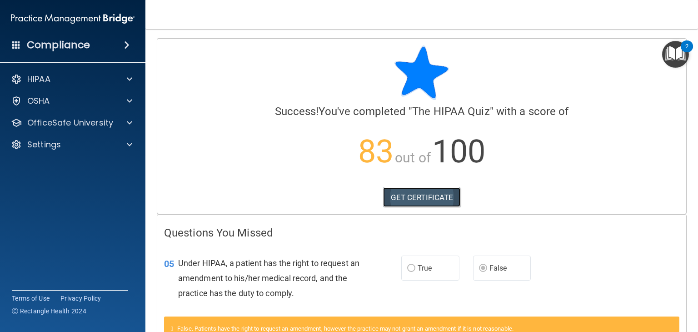
click at [407, 200] on link "GET CERTIFICATE" at bounding box center [422, 197] width 78 height 20
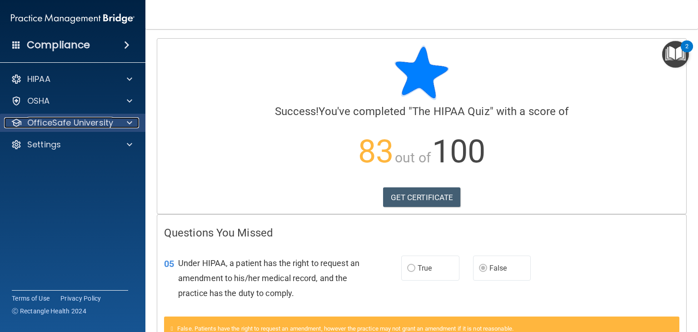
click at [113, 119] on div "OfficeSafe University" at bounding box center [60, 122] width 113 height 11
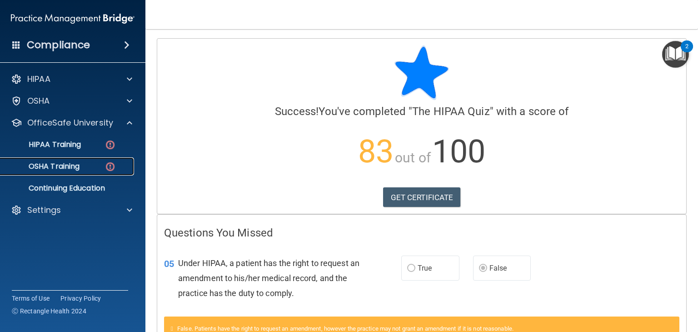
click at [73, 166] on p "OSHA Training" at bounding box center [43, 166] width 74 height 9
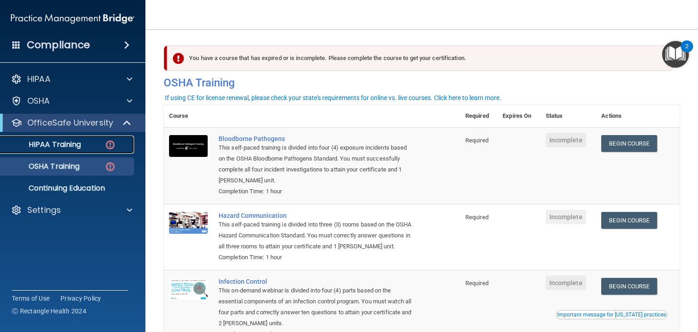
click at [109, 146] on img at bounding box center [109, 144] width 11 height 11
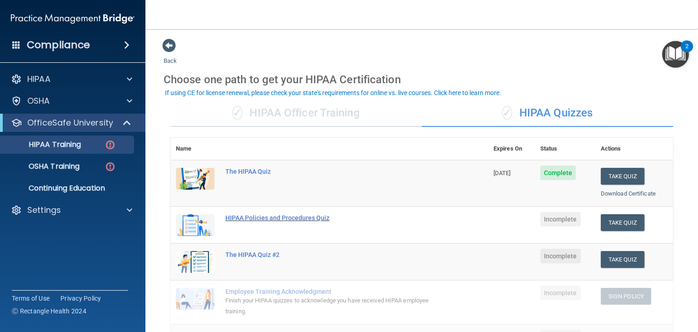
click at [302, 217] on div "HIPAA Policies and Procedures Quiz" at bounding box center [333, 217] width 217 height 7
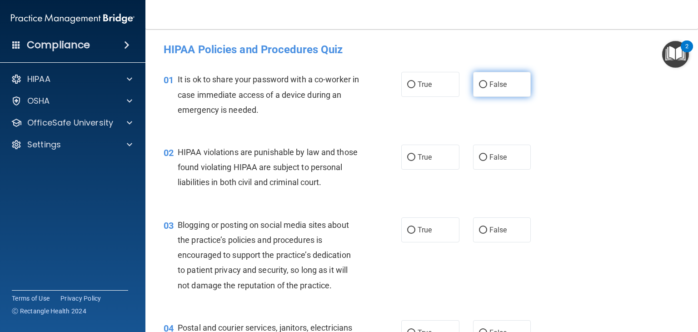
click at [479, 84] on input "False" at bounding box center [483, 84] width 8 height 7
radio input "true"
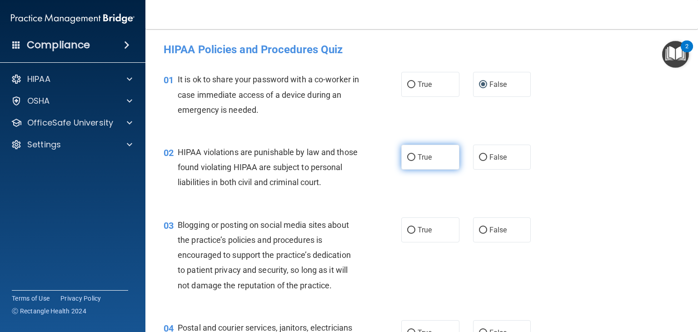
click at [407, 158] on input "True" at bounding box center [411, 157] width 8 height 7
radio input "true"
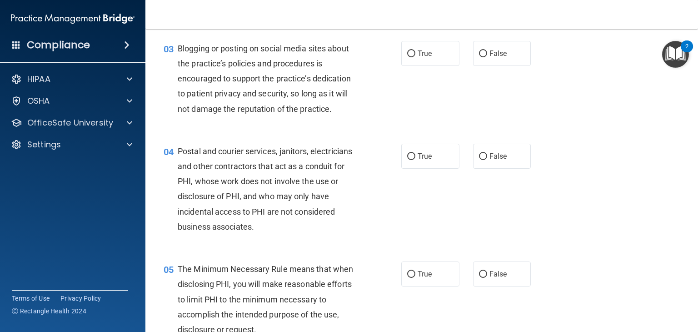
scroll to position [179, 0]
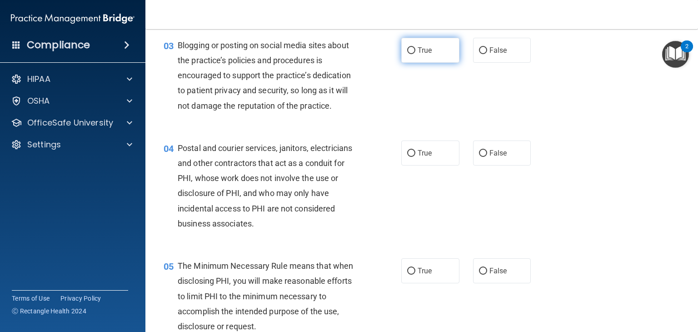
click at [411, 54] on input "True" at bounding box center [411, 50] width 8 height 7
radio input "true"
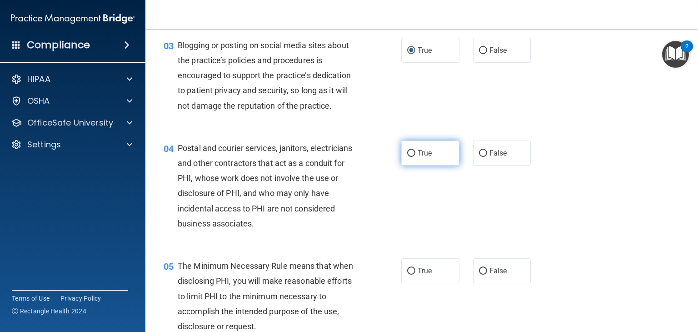
click at [408, 157] on input "True" at bounding box center [411, 153] width 8 height 7
radio input "true"
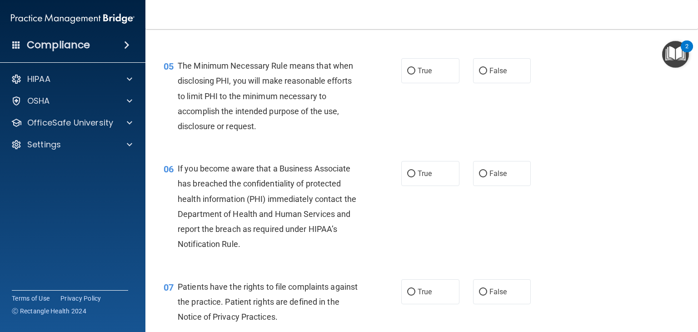
scroll to position [386, 0]
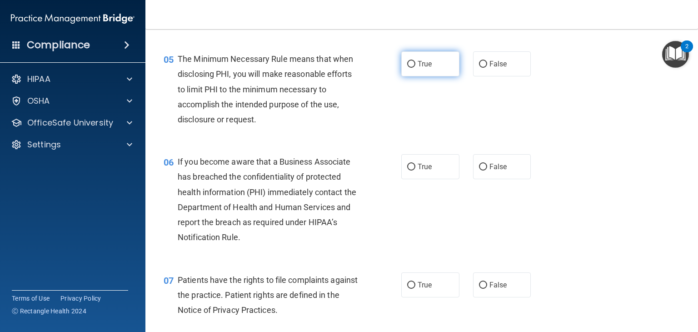
click at [407, 68] on input "True" at bounding box center [411, 64] width 8 height 7
radio input "true"
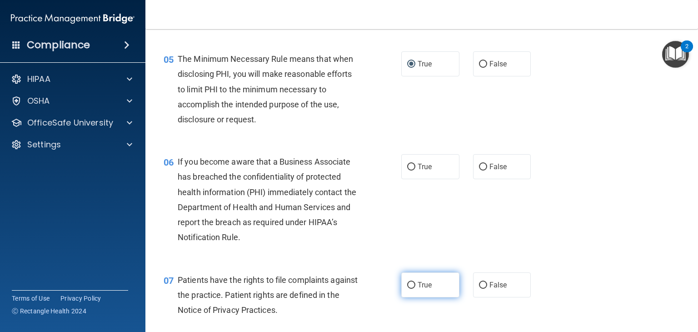
click at [410, 288] on input "True" at bounding box center [411, 285] width 8 height 7
radio input "true"
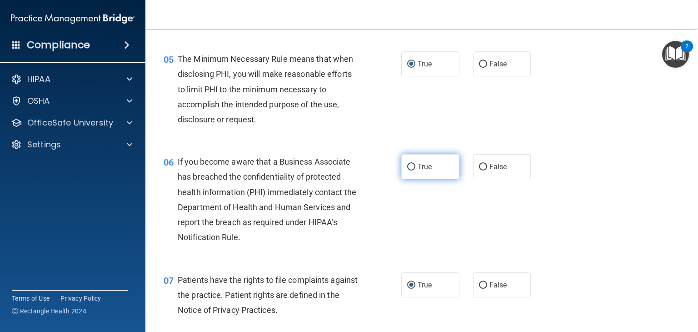
click at [407, 170] on input "True" at bounding box center [411, 166] width 8 height 7
radio input "true"
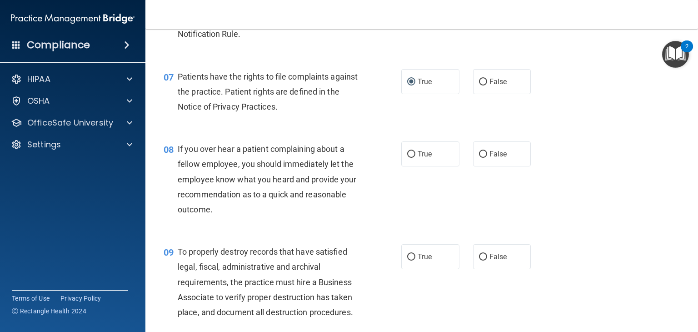
scroll to position [593, 0]
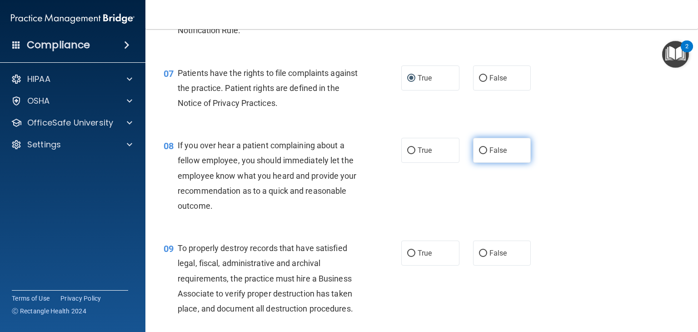
click at [479, 154] on input "False" at bounding box center [483, 150] width 8 height 7
radio input "true"
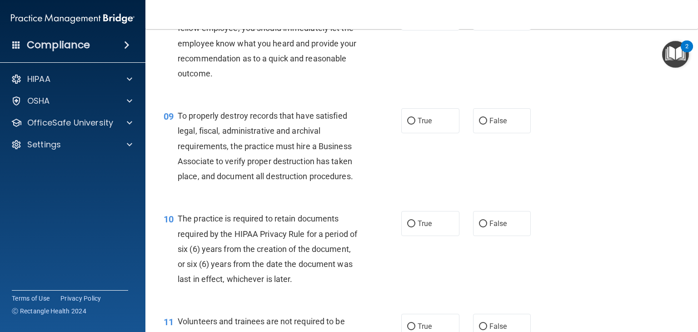
scroll to position [776, 0]
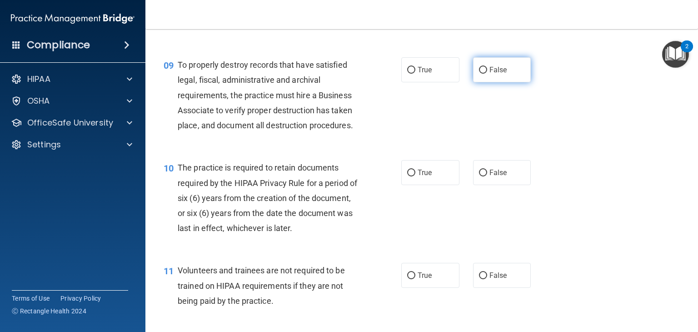
click at [479, 74] on input "False" at bounding box center [483, 70] width 8 height 7
radio input "true"
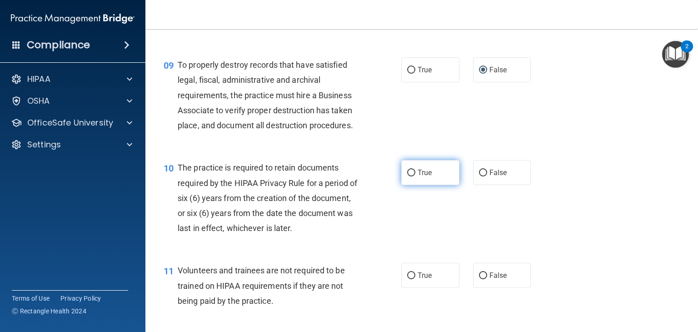
click at [407, 176] on input "True" at bounding box center [411, 172] width 8 height 7
radio input "true"
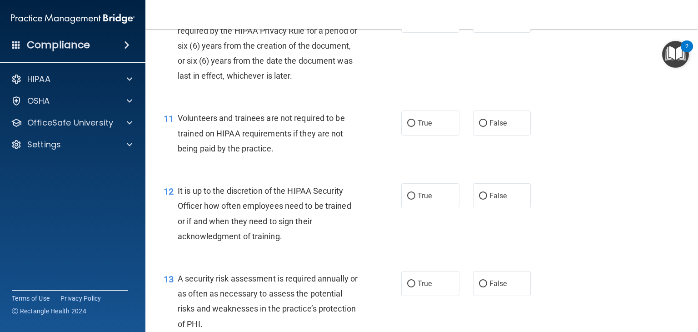
scroll to position [962, 0]
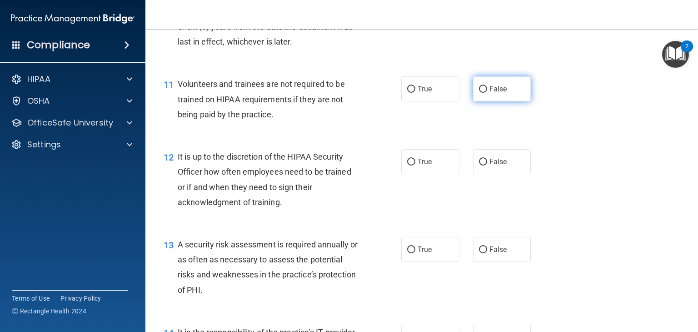
click at [479, 93] on input "False" at bounding box center [483, 89] width 8 height 7
radio input "true"
click at [479, 165] on input "False" at bounding box center [483, 161] width 8 height 7
radio input "true"
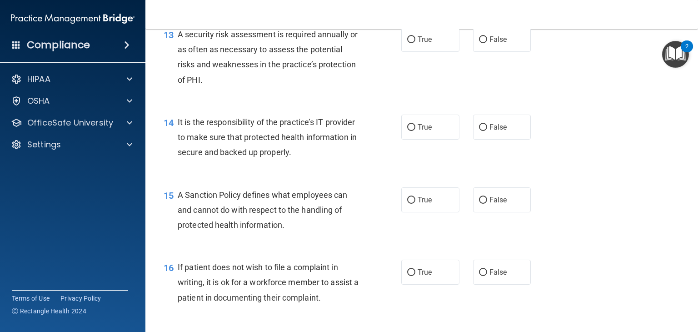
scroll to position [1175, 0]
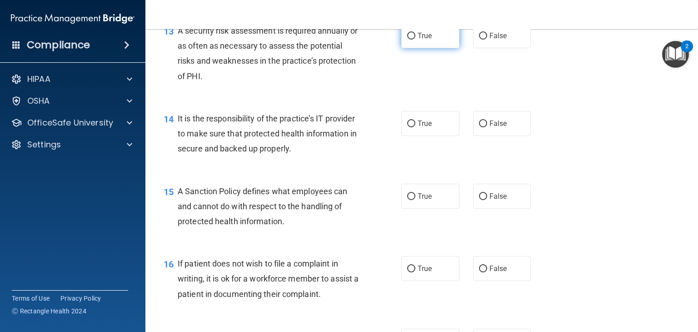
click at [408, 40] on input "True" at bounding box center [411, 36] width 8 height 7
radio input "true"
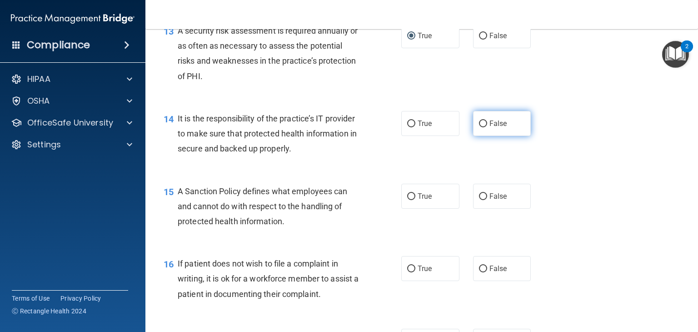
click at [479, 127] on input "False" at bounding box center [483, 123] width 8 height 7
radio input "true"
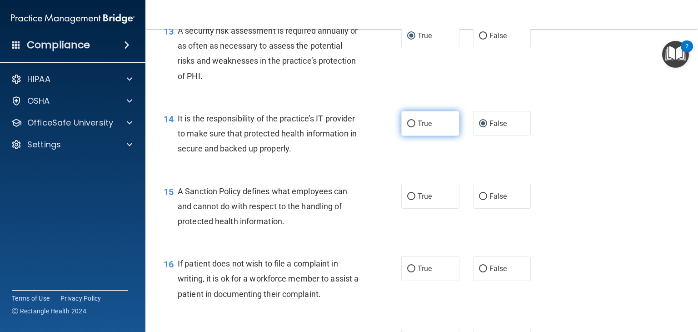
click at [407, 127] on input "True" at bounding box center [411, 123] width 8 height 7
radio input "true"
radio input "false"
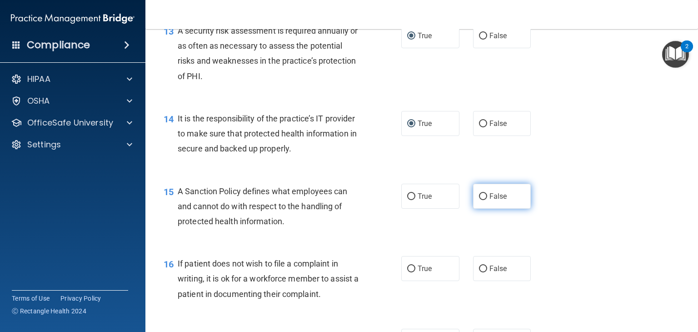
click at [481, 200] on input "False" at bounding box center [483, 196] width 8 height 7
radio input "true"
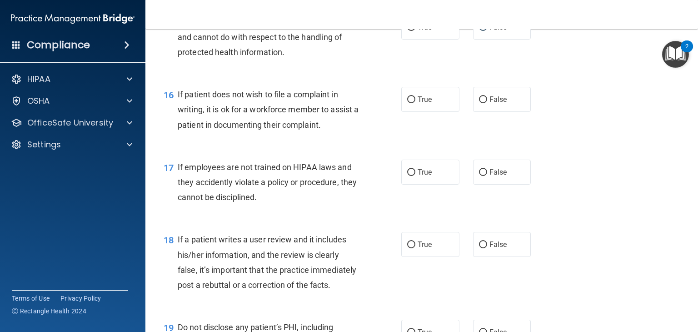
scroll to position [1351, 0]
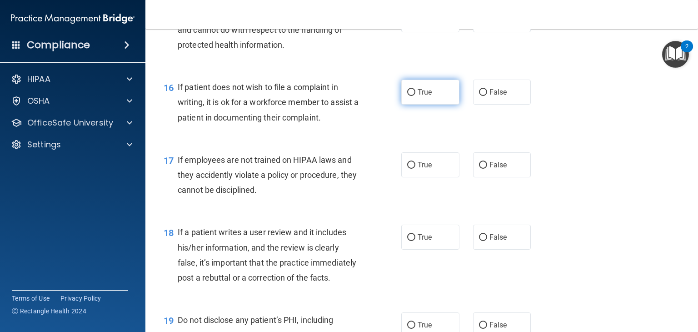
click at [409, 96] on input "True" at bounding box center [411, 92] width 8 height 7
radio input "true"
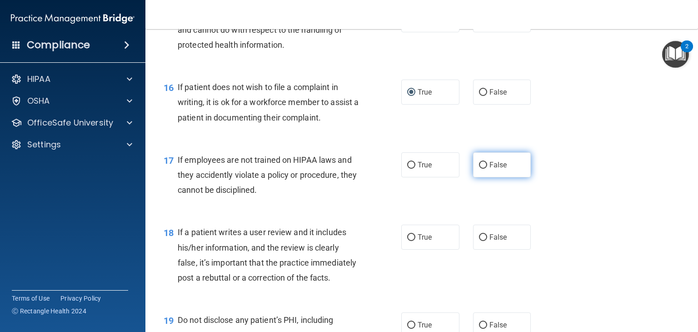
click at [479, 175] on label "False" at bounding box center [502, 164] width 58 height 25
click at [479, 168] on input "False" at bounding box center [483, 165] width 8 height 7
radio input "true"
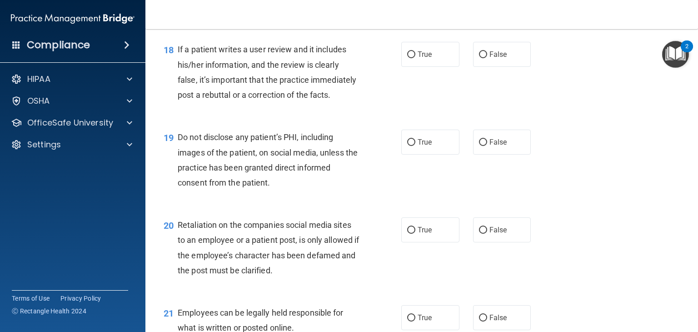
scroll to position [1538, 0]
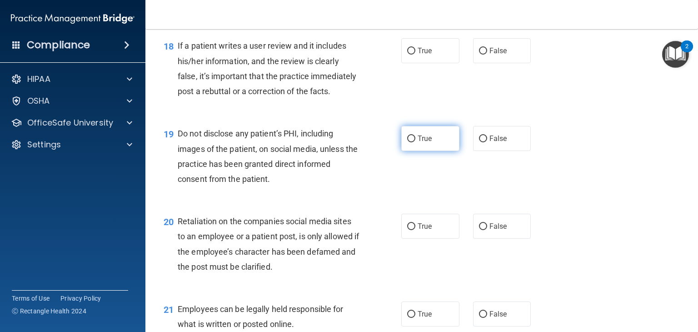
click at [407, 142] on input "True" at bounding box center [411, 138] width 8 height 7
radio input "true"
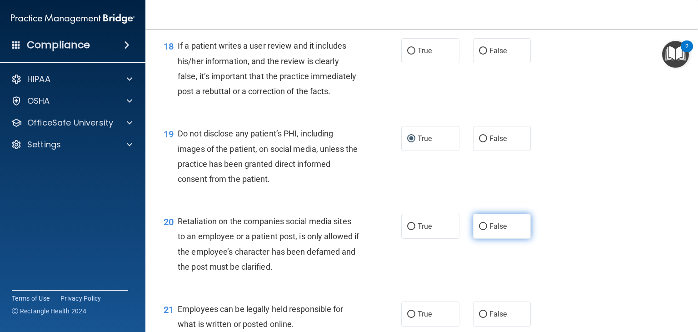
click at [479, 230] on input "False" at bounding box center [483, 226] width 8 height 7
radio input "true"
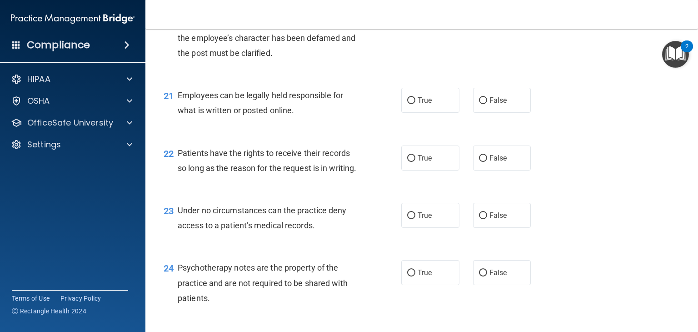
scroll to position [1761, 0]
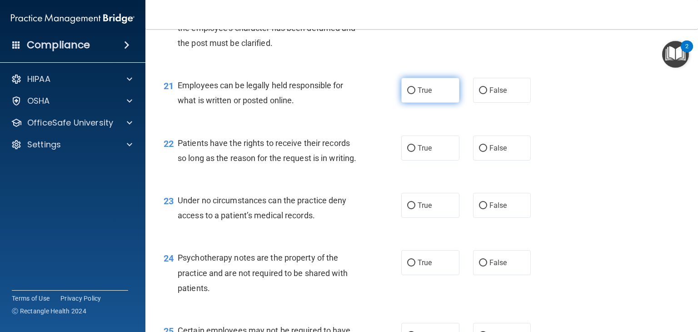
click at [407, 94] on input "True" at bounding box center [411, 90] width 8 height 7
radio input "true"
click at [407, 152] on input "True" at bounding box center [411, 148] width 8 height 7
radio input "true"
click at [480, 209] on input "False" at bounding box center [483, 205] width 8 height 7
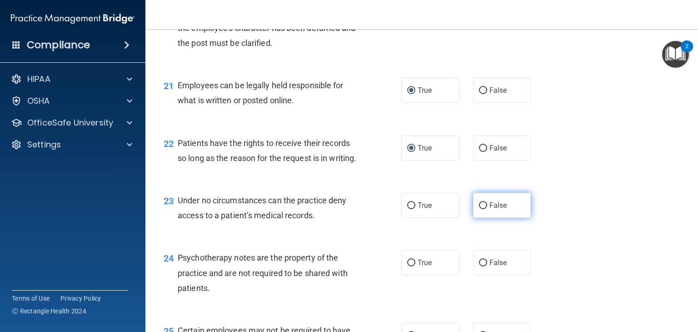
radio input "true"
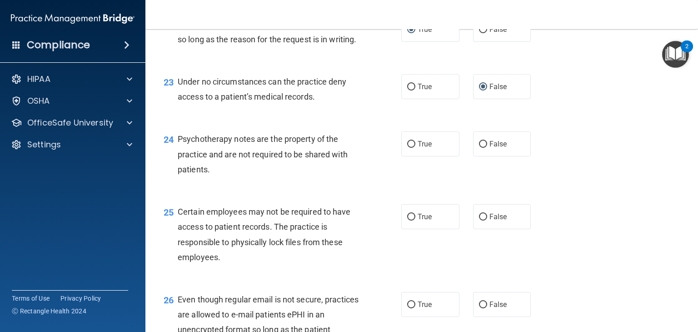
scroll to position [1907, 0]
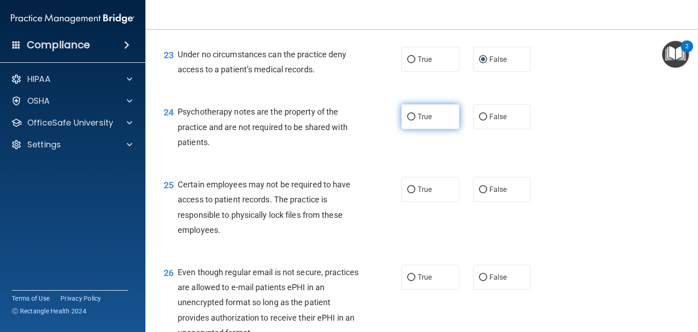
click at [408, 120] on input "True" at bounding box center [411, 117] width 8 height 7
radio input "true"
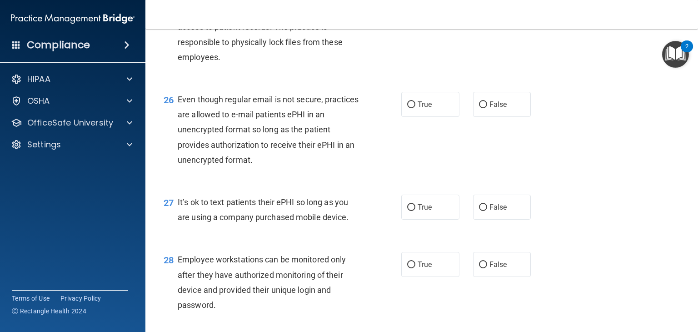
scroll to position [2083, 0]
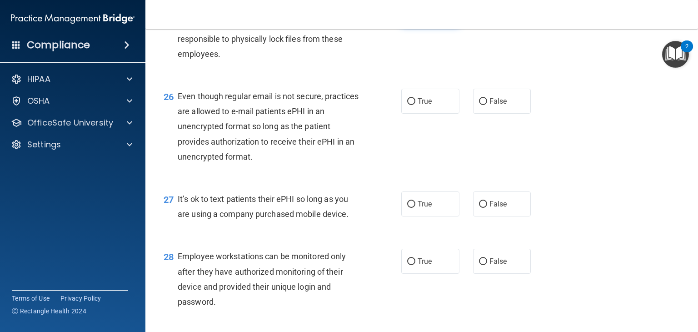
click at [407, 17] on input "True" at bounding box center [411, 13] width 8 height 7
radio input "true"
click at [407, 105] on input "True" at bounding box center [411, 101] width 8 height 7
radio input "true"
click at [479, 208] on input "False" at bounding box center [483, 204] width 8 height 7
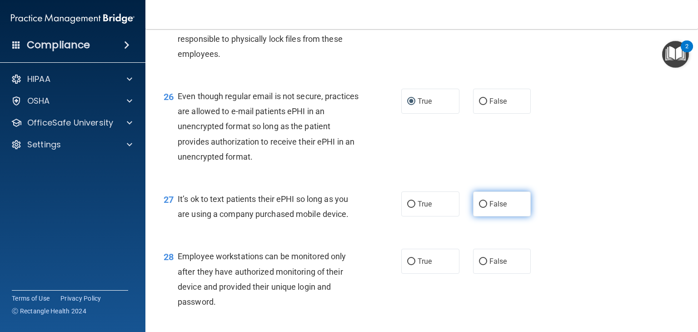
radio input "true"
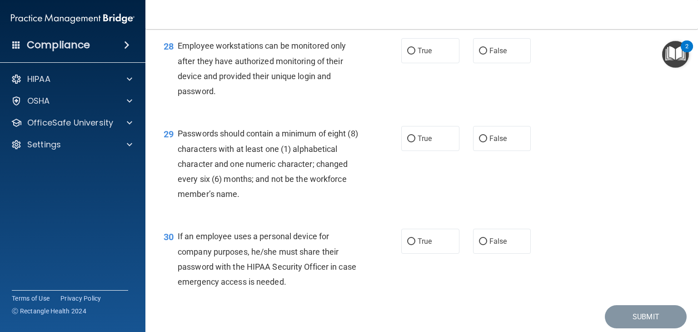
scroll to position [2303, 0]
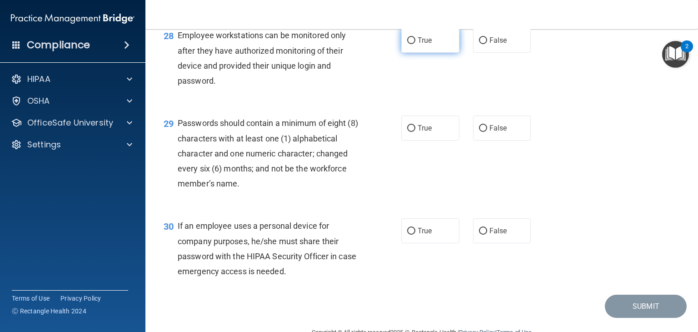
click at [412, 53] on label "True" at bounding box center [430, 40] width 58 height 25
click at [412, 44] on input "True" at bounding box center [411, 40] width 8 height 7
radio input "true"
click at [479, 132] on input "False" at bounding box center [483, 128] width 8 height 7
radio input "true"
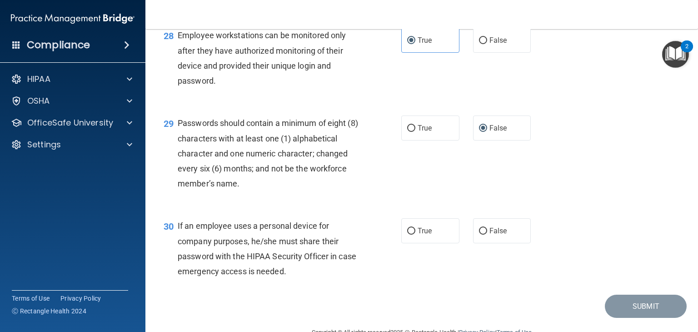
scroll to position [2371, 0]
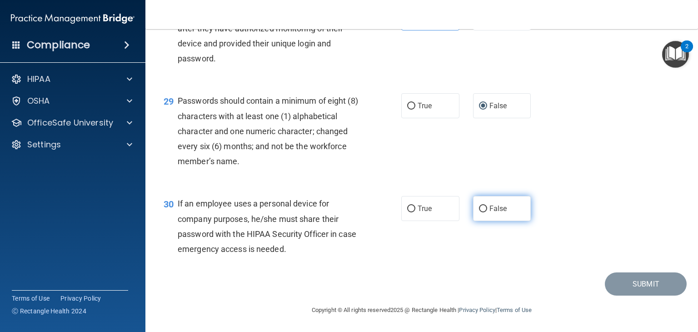
click at [479, 208] on input "False" at bounding box center [483, 208] width 8 height 7
radio input "true"
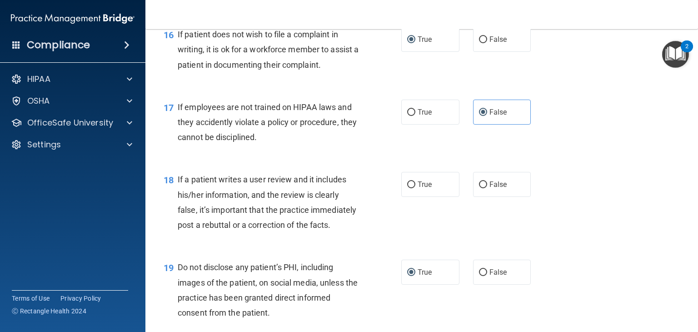
scroll to position [1377, 0]
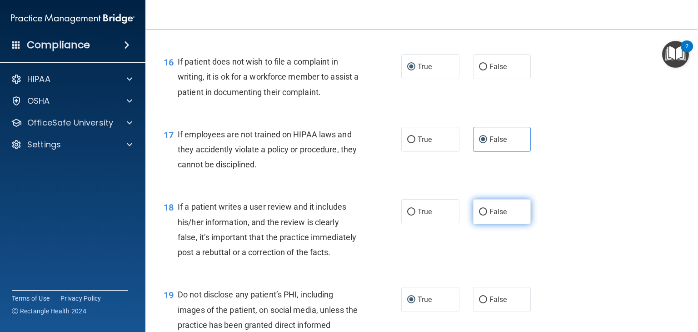
click at [481, 215] on input "False" at bounding box center [483, 211] width 8 height 7
radio input "true"
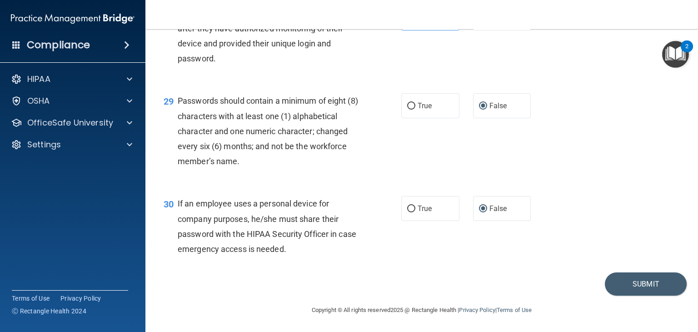
scroll to position [2371, 0]
click at [646, 281] on button "Submit" at bounding box center [645, 283] width 82 height 23
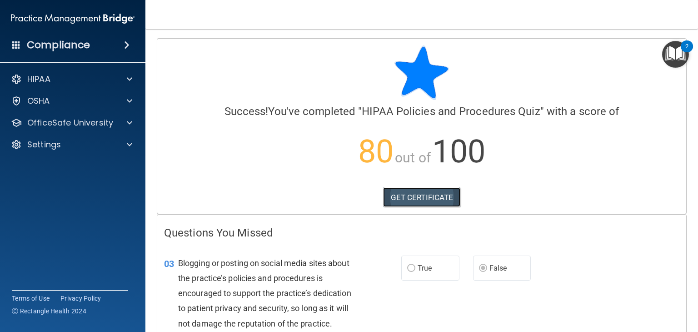
click at [400, 194] on link "GET CERTIFICATE" at bounding box center [422, 197] width 78 height 20
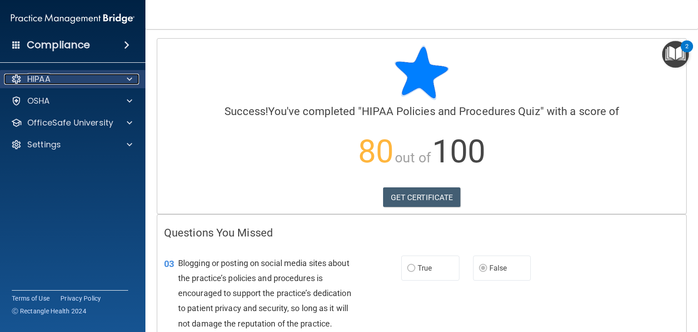
click at [94, 84] on div "HIPAA" at bounding box center [60, 79] width 113 height 11
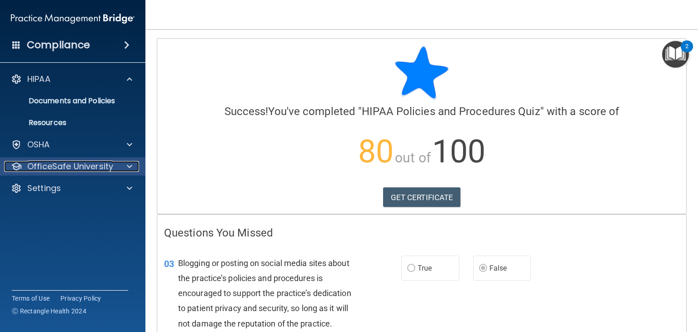
click at [127, 164] on span at bounding box center [129, 166] width 5 height 11
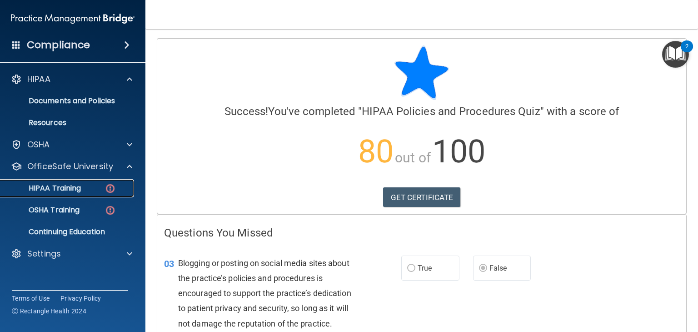
click at [74, 188] on p "HIPAA Training" at bounding box center [43, 187] width 75 height 9
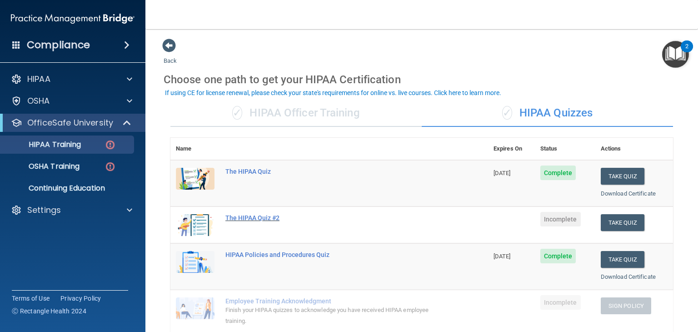
click at [265, 215] on div "The HIPAA Quiz #2" at bounding box center [333, 217] width 217 height 7
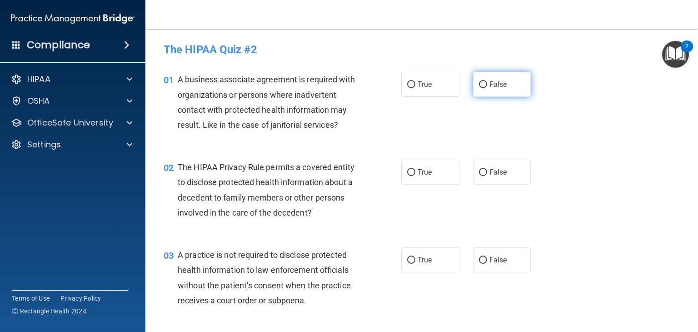
click at [479, 86] on input "False" at bounding box center [483, 84] width 8 height 7
radio input "true"
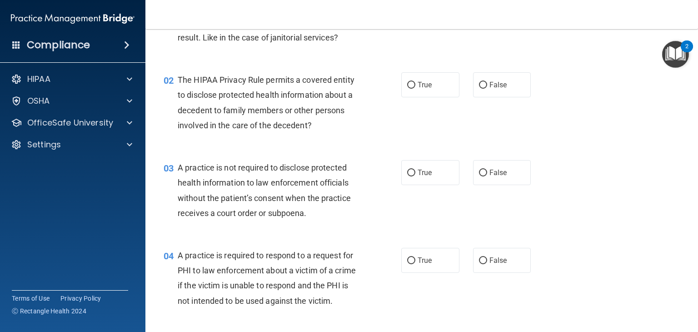
scroll to position [94, 0]
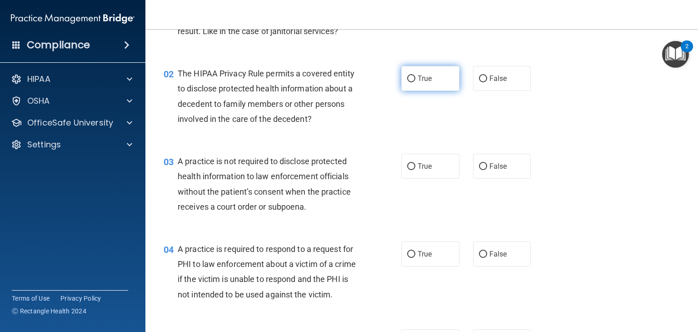
click at [407, 78] on input "True" at bounding box center [411, 78] width 8 height 7
radio input "true"
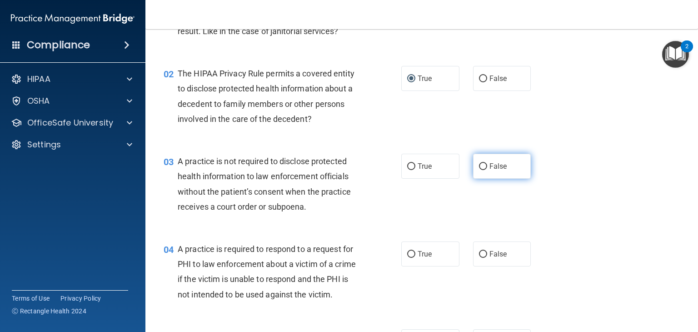
click at [474, 166] on label "False" at bounding box center [502, 165] width 58 height 25
click at [479, 166] on input "False" at bounding box center [483, 166] width 8 height 7
radio input "true"
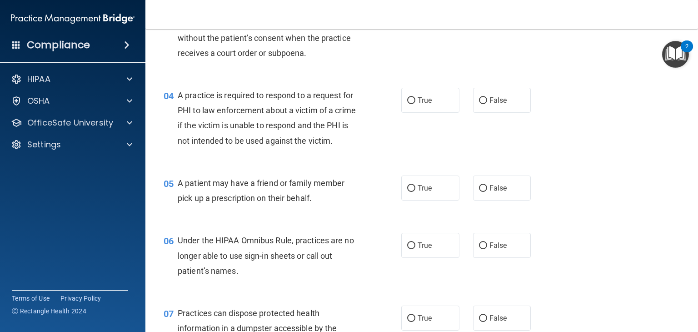
scroll to position [263, 0]
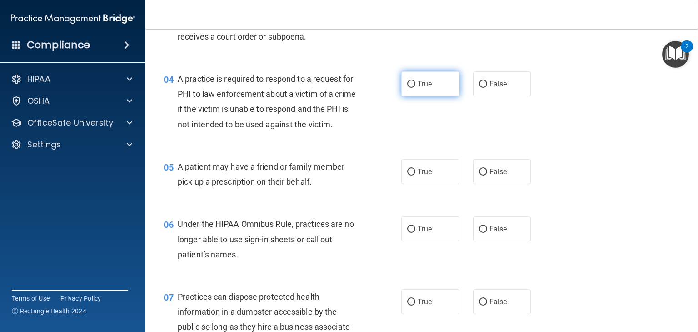
click at [409, 84] on input "True" at bounding box center [411, 84] width 8 height 7
radio input "true"
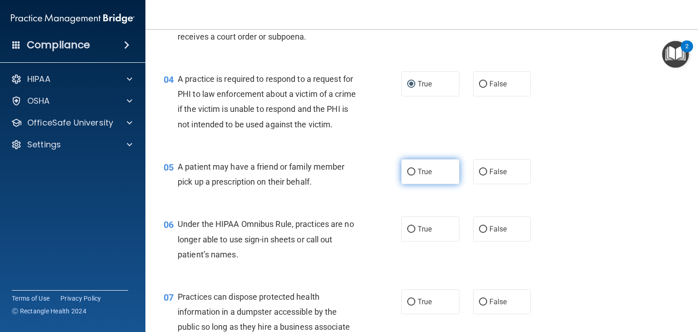
click at [410, 175] on input "True" at bounding box center [411, 171] width 8 height 7
radio input "true"
click at [354, 262] on div "Under the HIPAA Omnibus Rule, practices are no longer able to use sign-in sheet…" at bounding box center [272, 238] width 188 height 45
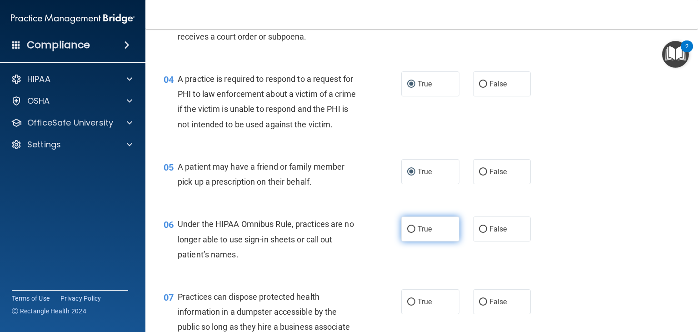
click at [407, 233] on input "True" at bounding box center [411, 229] width 8 height 7
radio input "true"
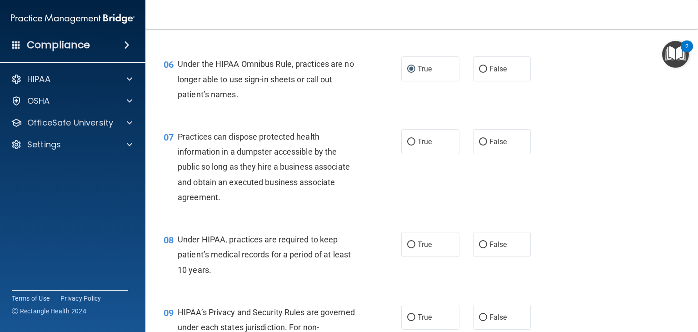
scroll to position [426, 0]
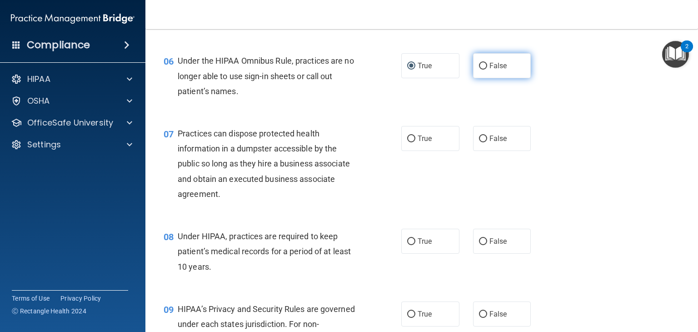
click at [481, 69] on input "False" at bounding box center [483, 66] width 8 height 7
radio input "true"
radio input "false"
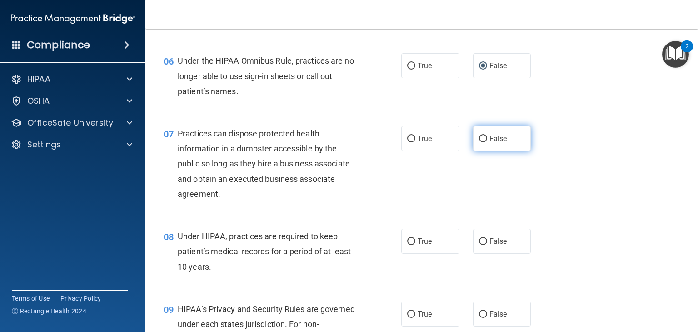
click at [479, 142] on input "False" at bounding box center [483, 138] width 8 height 7
radio input "true"
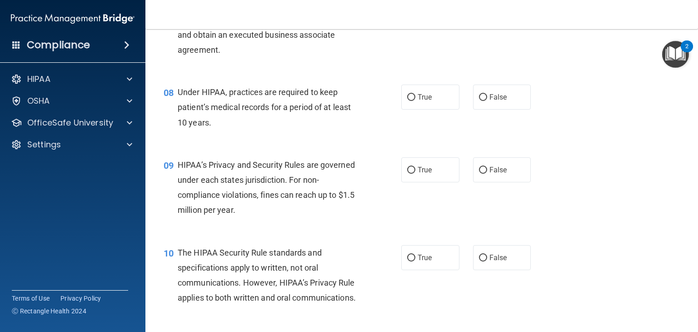
scroll to position [599, 0]
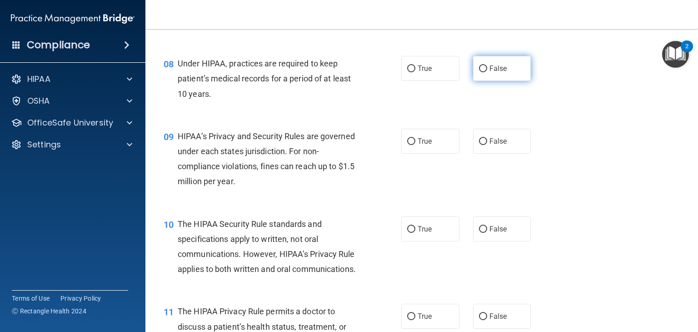
click at [479, 72] on input "False" at bounding box center [483, 68] width 8 height 7
radio input "true"
click at [599, 149] on div "09 HIPAA’s Privacy and Security Rules are governed under each states jurisdicti…" at bounding box center [421, 161] width 529 height 88
click at [479, 145] on input "False" at bounding box center [483, 141] width 8 height 7
radio input "true"
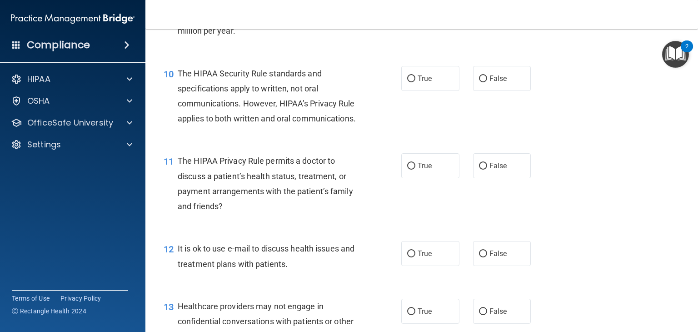
scroll to position [752, 0]
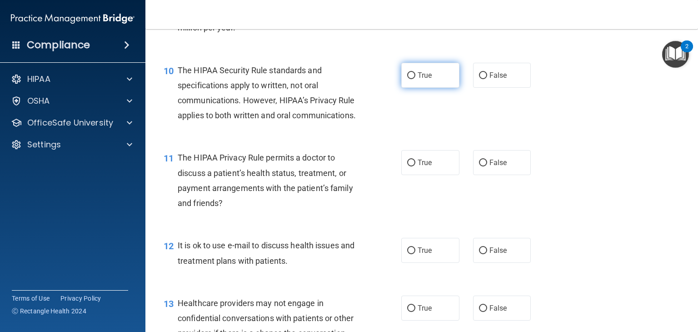
click at [408, 79] on input "True" at bounding box center [411, 75] width 8 height 7
radio input "true"
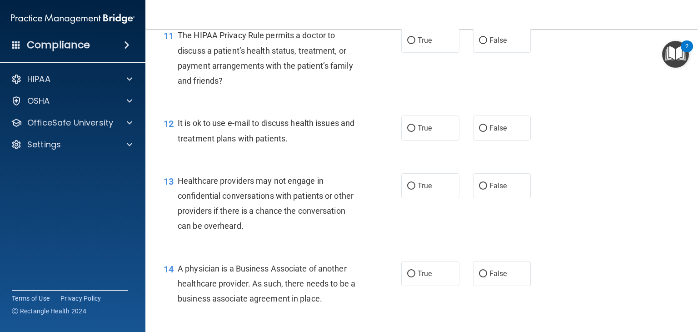
scroll to position [871, 0]
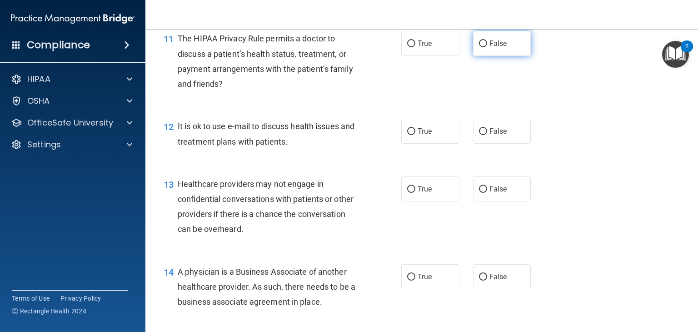
click at [479, 47] on input "False" at bounding box center [483, 43] width 8 height 7
radio input "true"
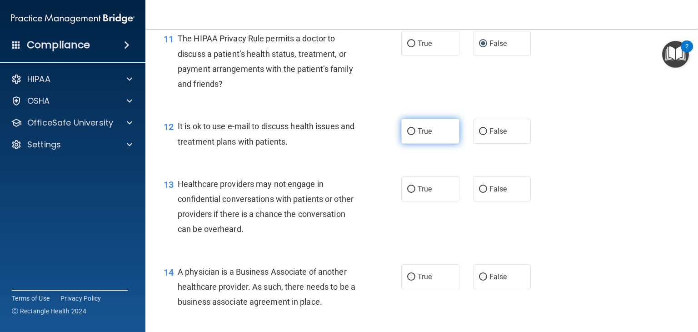
click at [408, 135] on input "True" at bounding box center [411, 131] width 8 height 7
radio input "true"
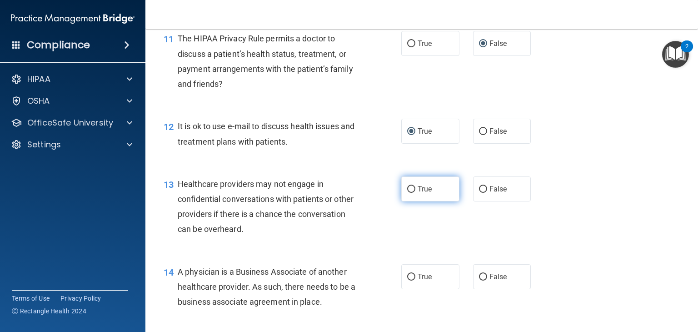
click at [407, 193] on input "True" at bounding box center [411, 189] width 8 height 7
radio input "true"
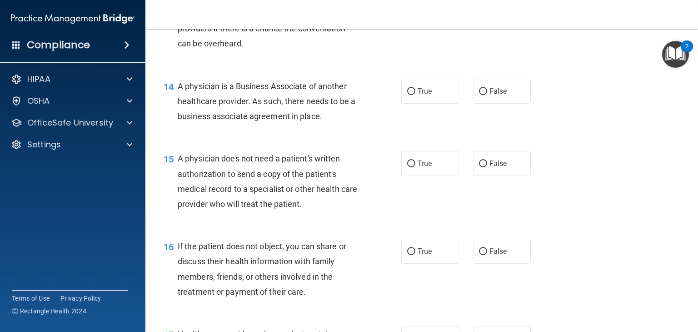
scroll to position [1060, 0]
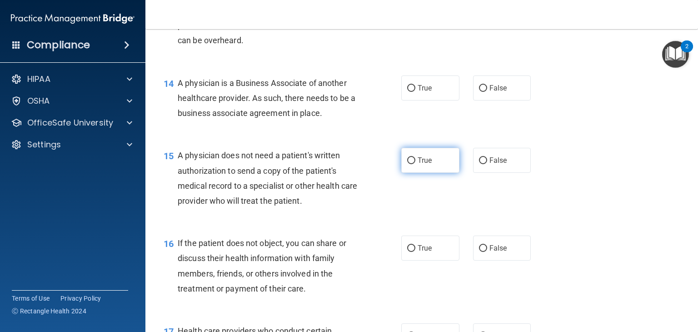
click at [407, 164] on input "True" at bounding box center [411, 160] width 8 height 7
radio input "true"
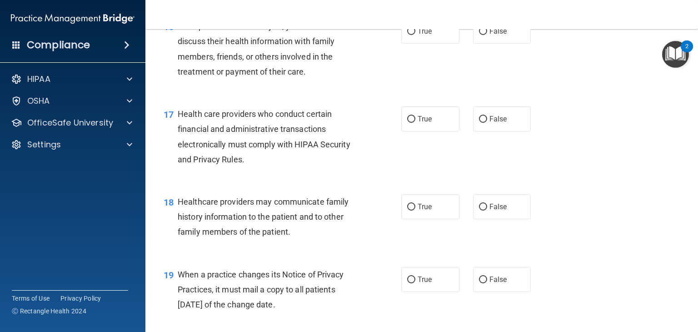
scroll to position [1012, 0]
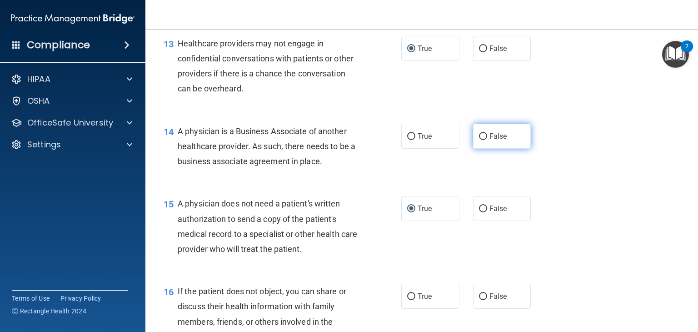
click at [479, 140] on input "False" at bounding box center [483, 136] width 8 height 7
radio input "true"
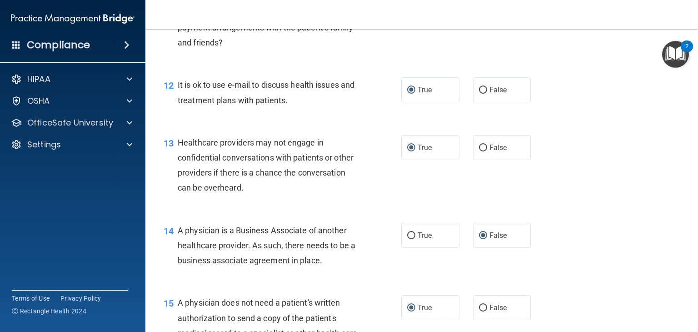
scroll to position [932, 0]
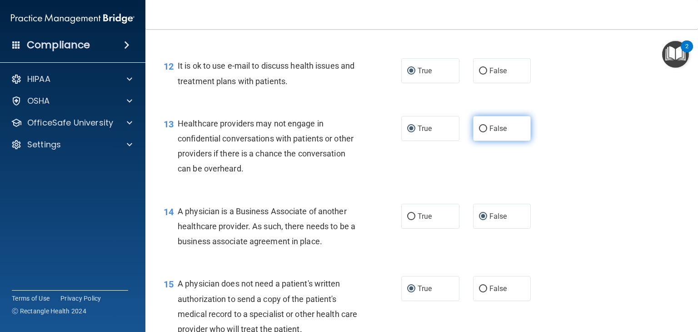
click at [479, 132] on input "False" at bounding box center [483, 128] width 8 height 7
radio input "true"
radio input "false"
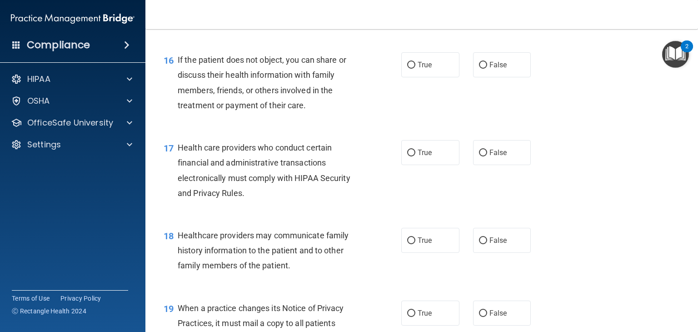
scroll to position [1246, 0]
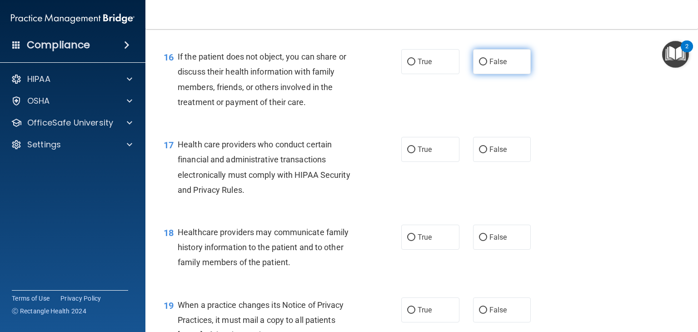
click at [480, 65] on input "False" at bounding box center [483, 62] width 8 height 7
radio input "true"
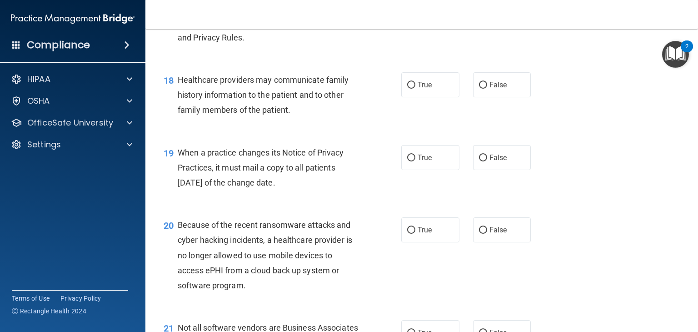
scroll to position [1382, 0]
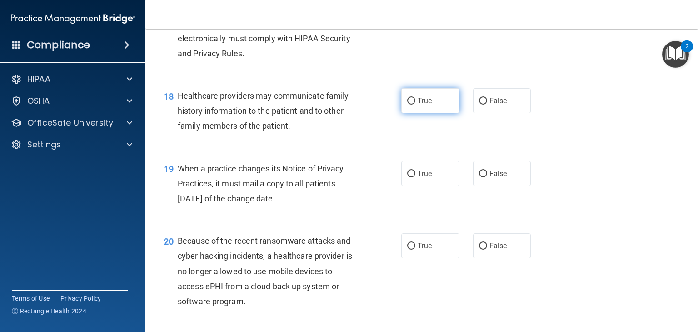
click at [407, 104] on input "True" at bounding box center [411, 101] width 8 height 7
radio input "true"
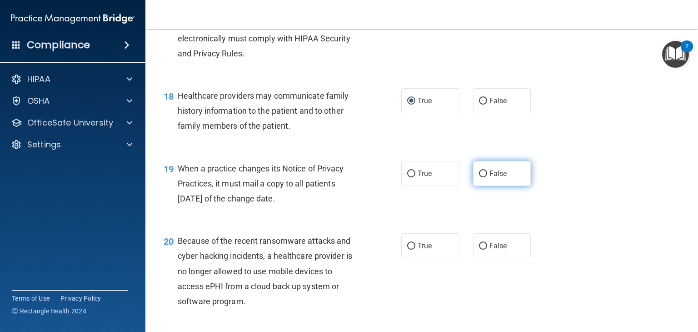
click at [479, 177] on input "False" at bounding box center [483, 173] width 8 height 7
radio input "true"
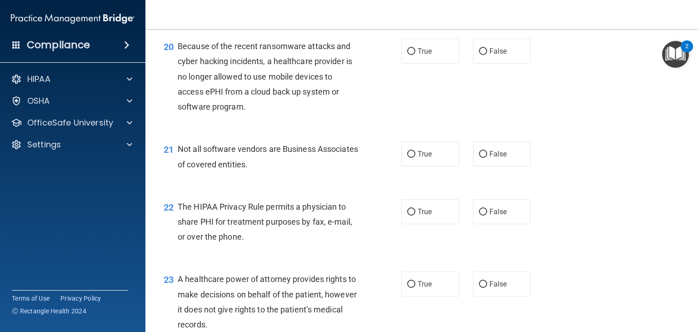
scroll to position [1580, 0]
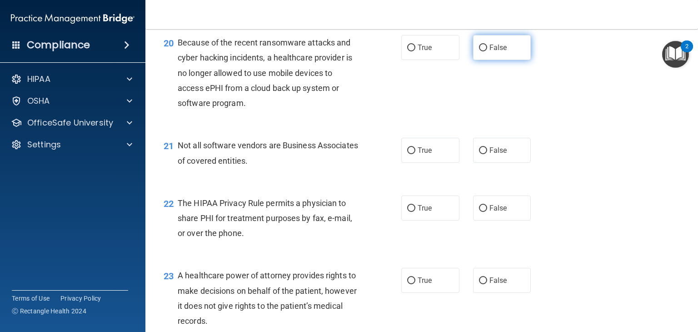
click at [479, 51] on input "False" at bounding box center [483, 48] width 8 height 7
radio input "true"
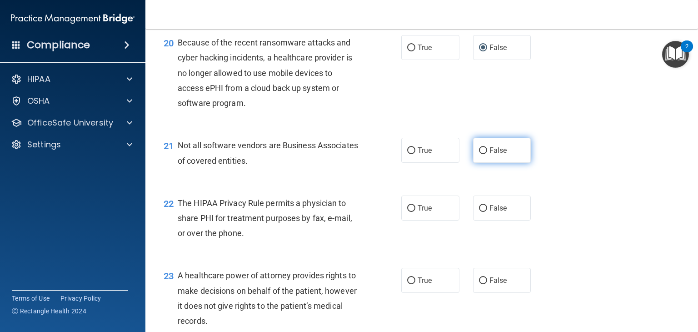
click at [479, 154] on input "False" at bounding box center [483, 150] width 8 height 7
radio input "true"
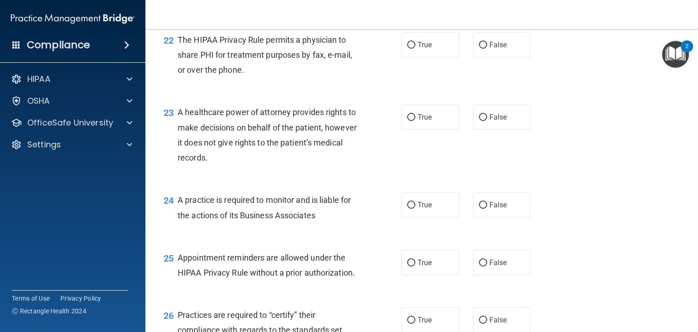
scroll to position [1747, 0]
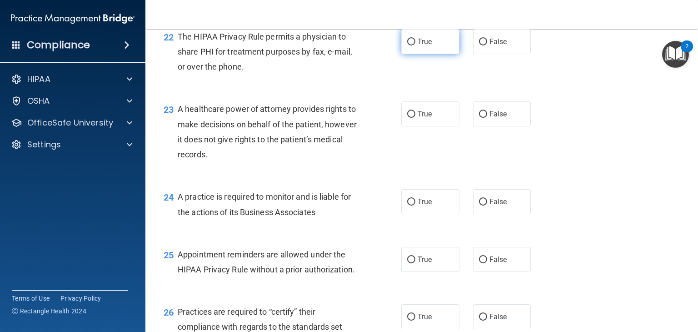
click at [407, 45] on input "True" at bounding box center [411, 42] width 8 height 7
radio input "true"
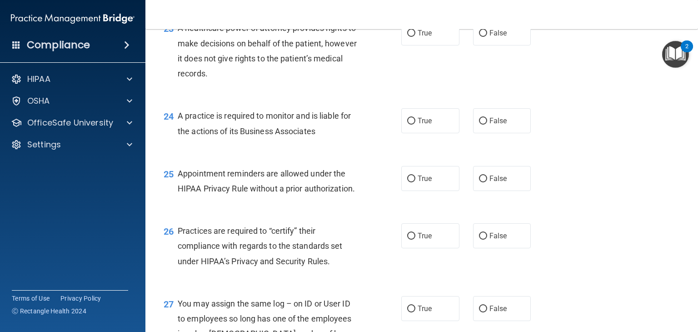
scroll to position [1834, 0]
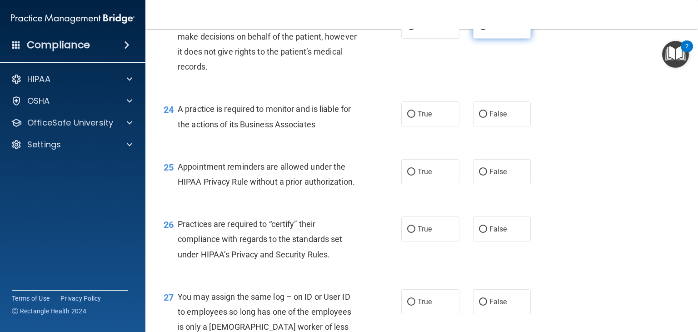
click at [479, 30] on input "False" at bounding box center [483, 26] width 8 height 7
radio input "true"
click at [407, 118] on input "True" at bounding box center [411, 114] width 8 height 7
radio input "true"
click at [479, 118] on input "False" at bounding box center [483, 114] width 8 height 7
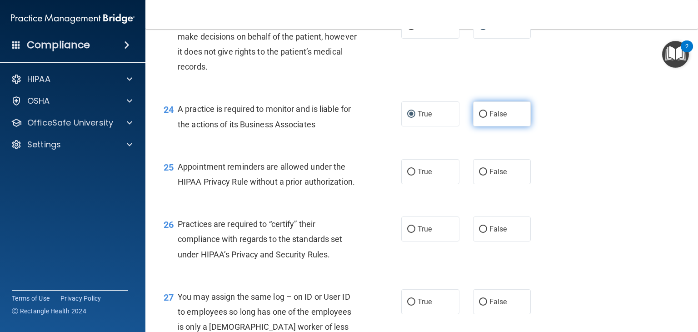
radio input "true"
radio input "false"
click at [569, 188] on div "25 Appointment reminders are allowed under the HIPAA Privacy Rule without a pri…" at bounding box center [421, 176] width 529 height 57
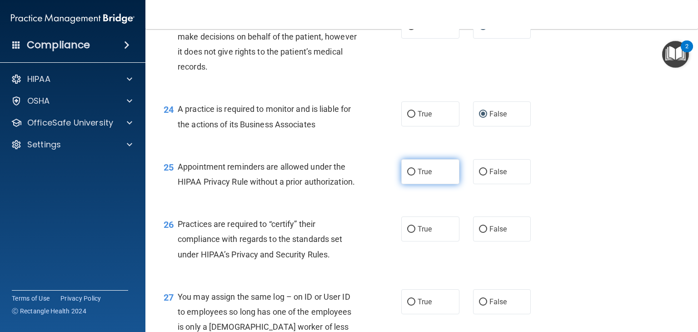
click at [413, 184] on label "True" at bounding box center [430, 171] width 58 height 25
click at [413, 175] on input "True" at bounding box center [411, 171] width 8 height 7
radio input "true"
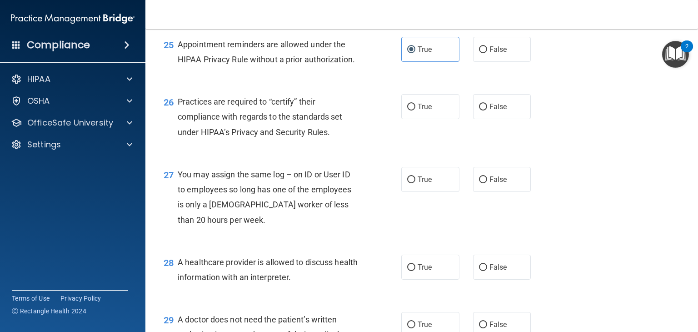
scroll to position [1965, 0]
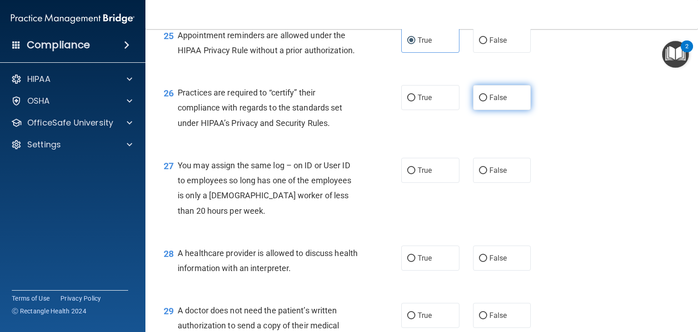
click at [479, 101] on input "False" at bounding box center [483, 97] width 8 height 7
radio input "true"
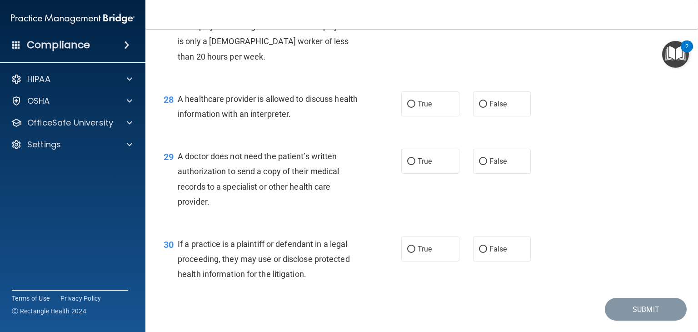
scroll to position [2107, 0]
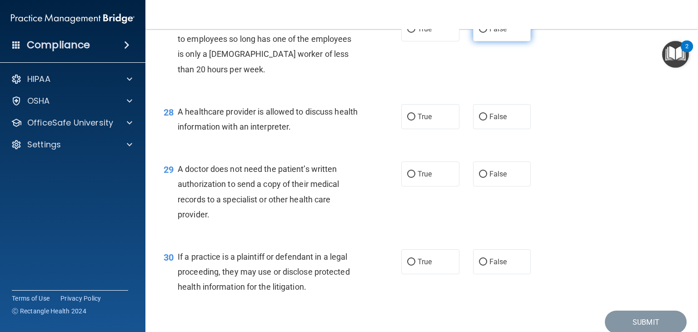
click at [479, 33] on input "False" at bounding box center [483, 29] width 8 height 7
radio input "true"
click at [479, 120] on input "False" at bounding box center [483, 117] width 8 height 7
radio input "true"
click at [410, 178] on input "True" at bounding box center [411, 174] width 8 height 7
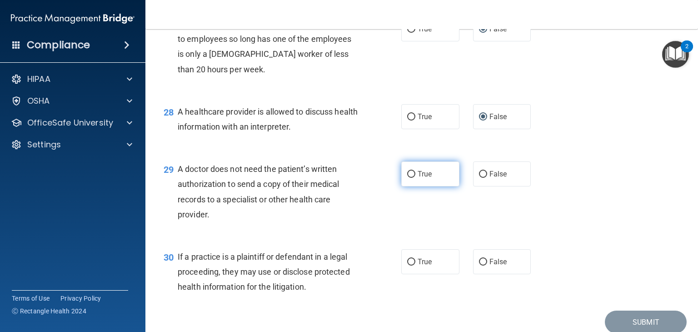
radio input "true"
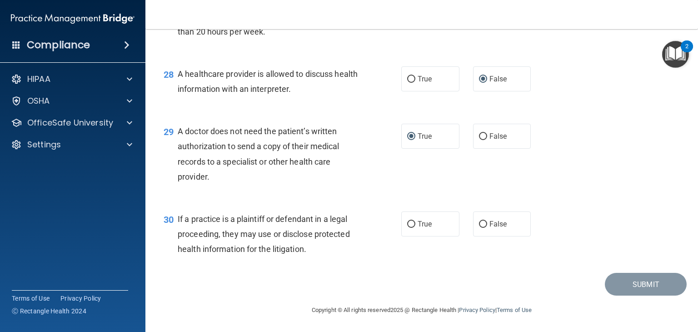
scroll to position [2175, 0]
click at [479, 224] on input "False" at bounding box center [483, 224] width 8 height 7
radio input "true"
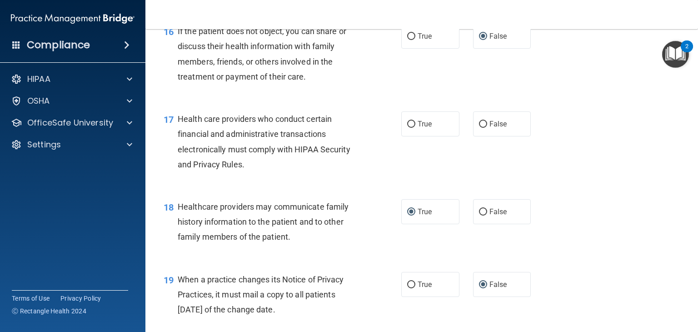
scroll to position [1267, 0]
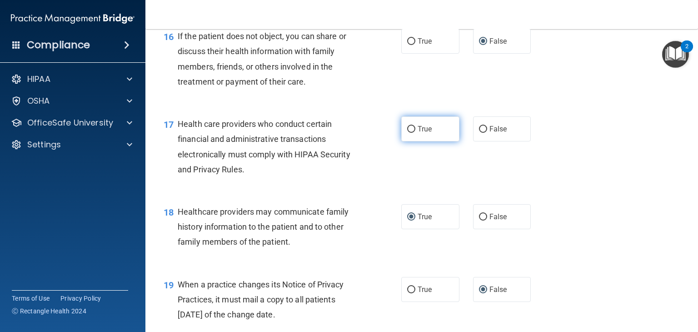
click at [407, 133] on input "True" at bounding box center [411, 129] width 8 height 7
radio input "true"
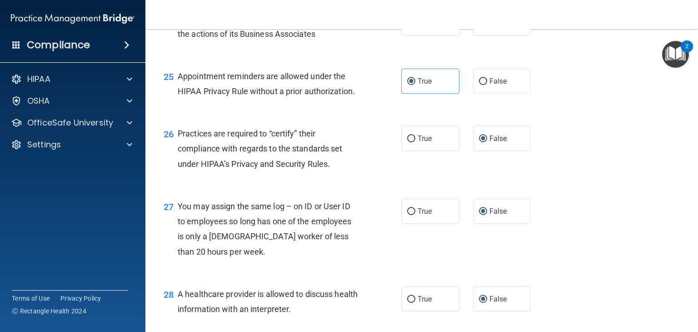
scroll to position [2175, 0]
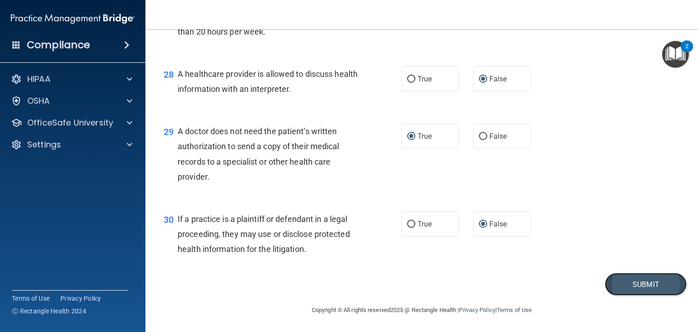
click at [636, 281] on button "Submit" at bounding box center [645, 283] width 82 height 23
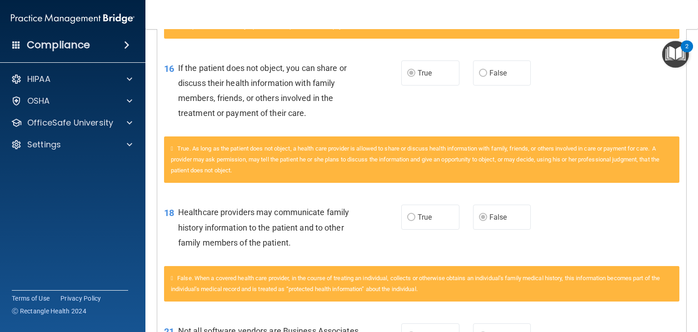
scroll to position [94, 0]
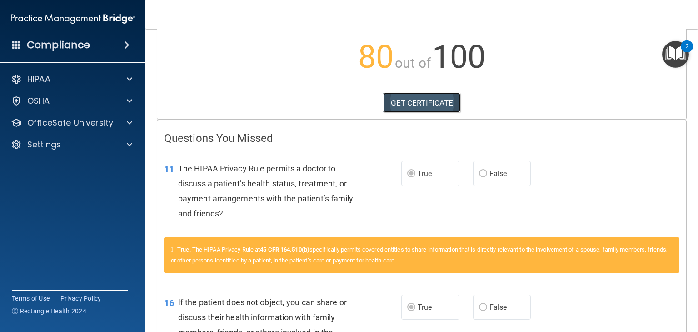
click at [410, 100] on link "GET CERTIFICATE" at bounding box center [422, 103] width 78 height 20
